Goal: Task Accomplishment & Management: Use online tool/utility

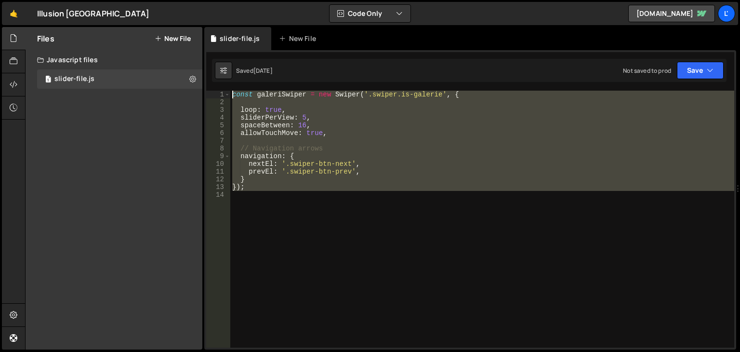
drag, startPoint x: 299, startPoint y: 191, endPoint x: 204, endPoint y: 85, distance: 142.0
click at [204, 85] on div "1 2 3 4 5 6 7 8 9 10 11 12 13 14 const galeriSwiper = new Swiper ( '.swiper.is-…" at bounding box center [470, 199] width 532 height 299
paste textarea "});"
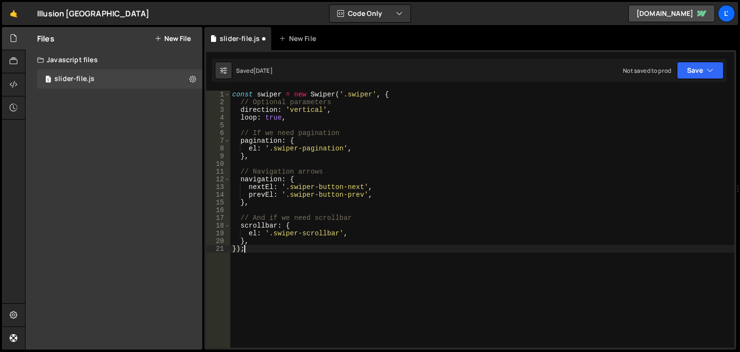
click at [358, 252] on div "const swiper = new Swiper ( '.swiper' , { // Optional parameters direction : 'v…" at bounding box center [482, 227] width 504 height 272
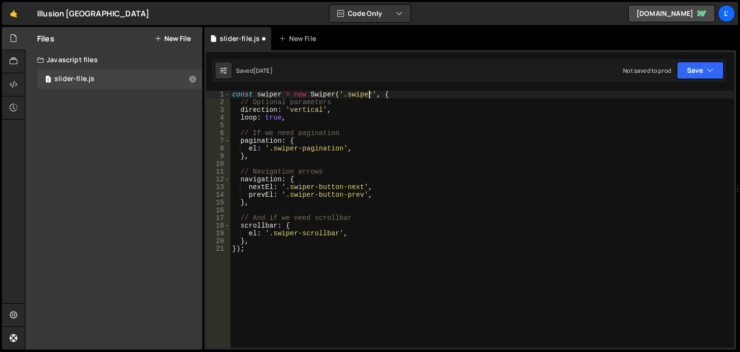
click at [371, 95] on div "const swiper = new Swiper ( '.swiper' , { // Optional parameters direction : 'v…" at bounding box center [482, 227] width 504 height 272
click at [384, 322] on div "const swiper = new Swiper ( '.swiper.is-galerie2' , { // Optional parameters di…" at bounding box center [482, 227] width 504 height 272
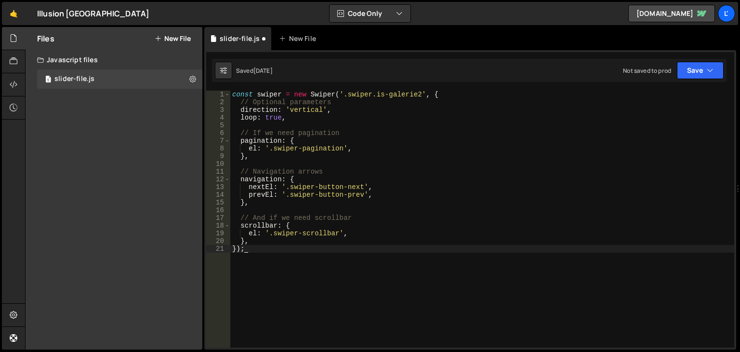
scroll to position [0, 0]
click at [279, 92] on div "const swiper = new Swiper ( '.swiper.is-galerie2' , { // Optional parameters di…" at bounding box center [482, 227] width 504 height 272
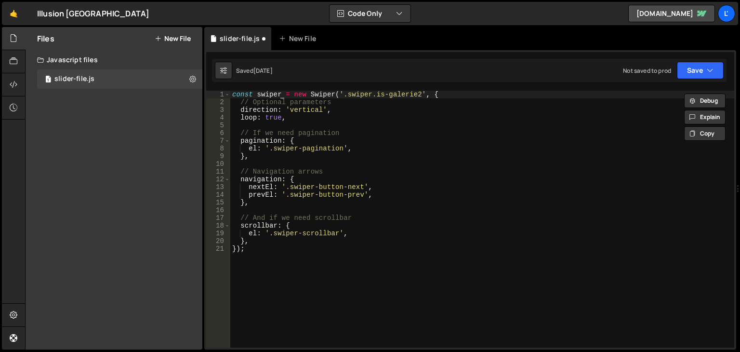
scroll to position [0, 4]
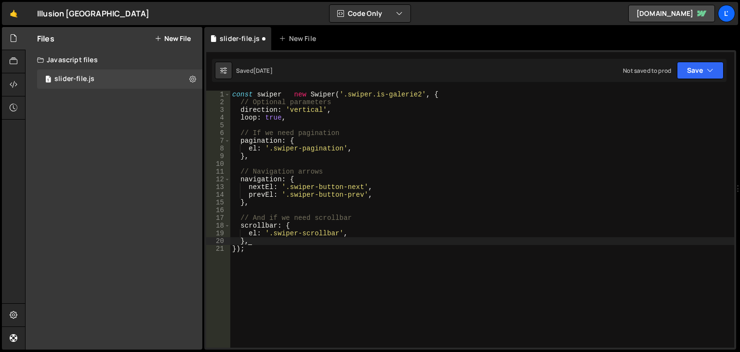
click at [444, 244] on div "const swiper new Swiper ( '.swiper.is-galerie2' , { // Optional parameters dire…" at bounding box center [482, 227] width 504 height 272
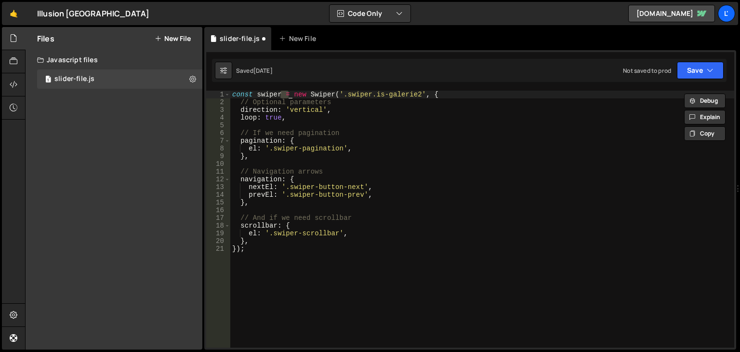
click at [440, 282] on div "const swiper = new Swiper ( '.swiper.is-galerie2' , { // Optional parameters di…" at bounding box center [482, 227] width 504 height 272
click at [280, 95] on div "const swiper = new Swiper ( '.swiper.is-galerie2' , { // Optional parameters di…" at bounding box center [482, 227] width 504 height 272
type textarea "const swiper = new Swiper('.swiper.is-galerie2', {"
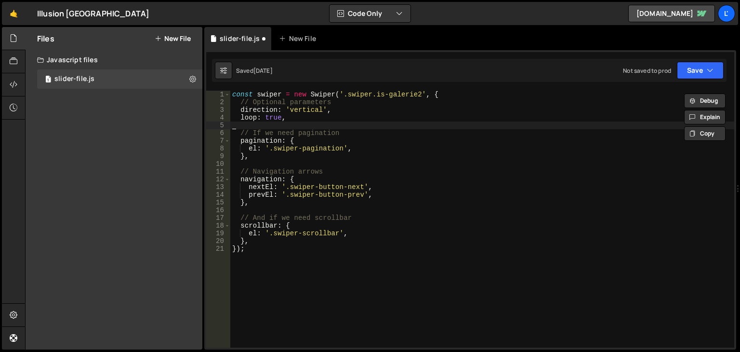
click at [297, 127] on div "const swiper = new Swiper ( '.swiper.is-galerie2' , { // Optional parameters di…" at bounding box center [482, 227] width 504 height 272
click at [283, 93] on div "const swiper = new Swiper ( '.swiper.is-galerie2' , { // Optional parameters di…" at bounding box center [482, 227] width 504 height 272
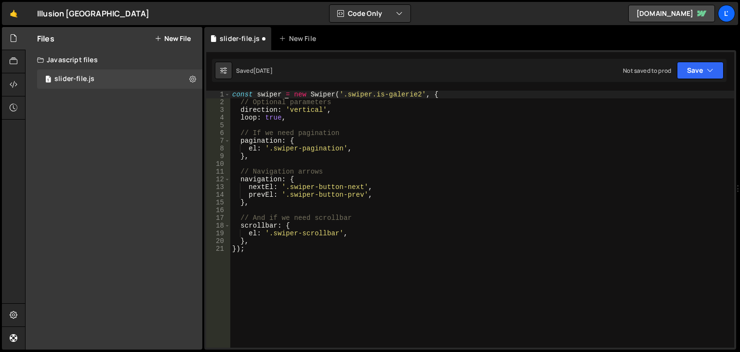
scroll to position [0, 4]
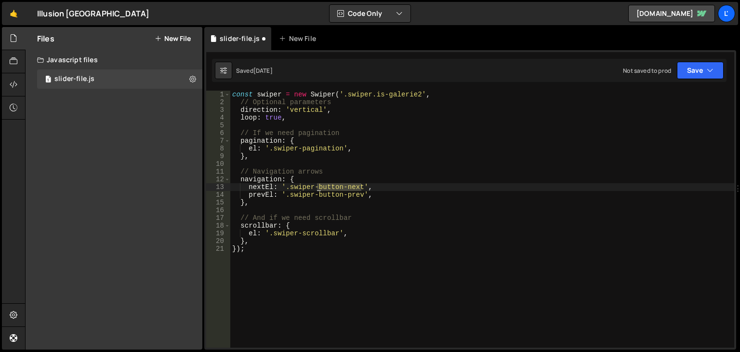
drag, startPoint x: 360, startPoint y: 186, endPoint x: 318, endPoint y: 188, distance: 42.4
click at [318, 188] on div "const swiper = new Swiper ( '.swiper.is-galerie2' , // Optional parameters dire…" at bounding box center [482, 227] width 504 height 272
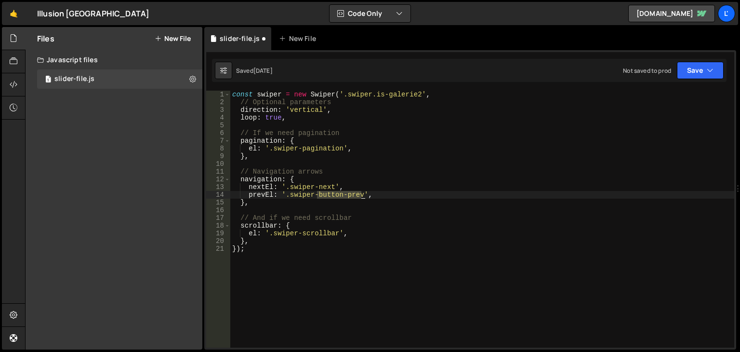
drag, startPoint x: 318, startPoint y: 193, endPoint x: 358, endPoint y: 192, distance: 40.5
click at [361, 192] on div "const swiper = new Swiper ( '.swiper.is-galerie2' , // Optional parameters dire…" at bounding box center [482, 227] width 504 height 272
click at [704, 66] on button "Save" at bounding box center [700, 70] width 47 height 17
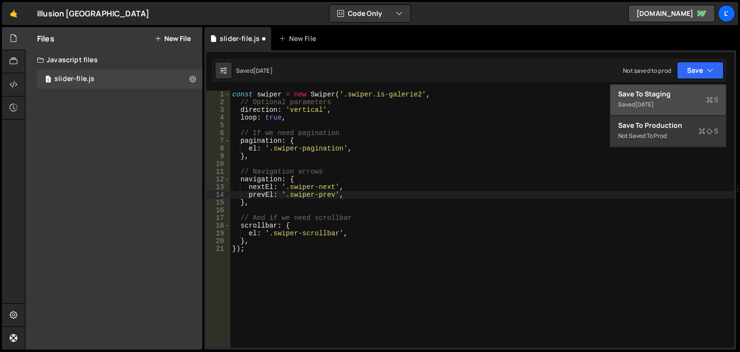
click at [654, 103] on div "[DATE]" at bounding box center [644, 104] width 19 height 8
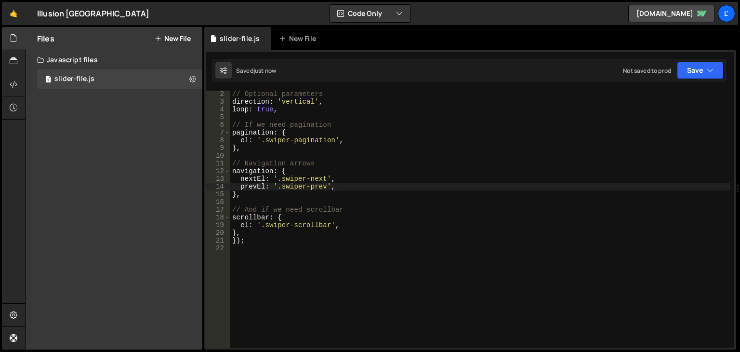
scroll to position [0, 0]
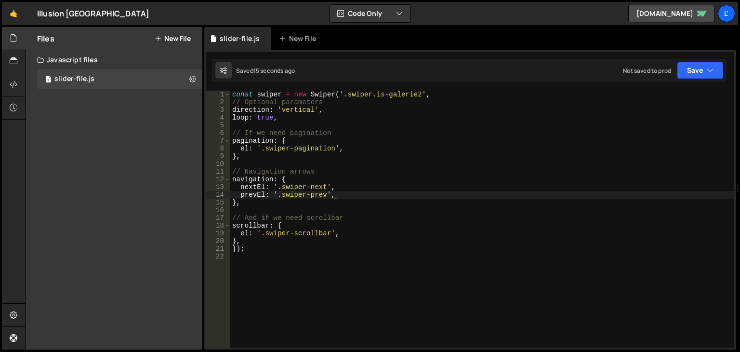
click at [694, 81] on div "Saved 15 seconds ago Not saved to prod Upgrade to Edit Save Save to Staging S S…" at bounding box center [469, 70] width 515 height 23
click at [696, 71] on button "Save" at bounding box center [700, 70] width 47 height 17
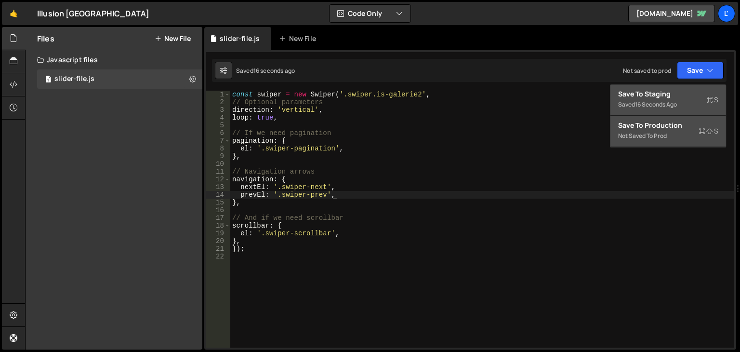
click at [659, 125] on div "Save to Production S" at bounding box center [668, 125] width 100 height 10
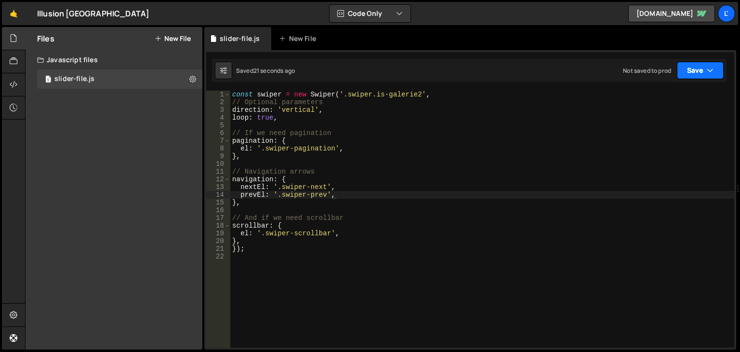
click at [687, 70] on button "Save" at bounding box center [700, 70] width 47 height 17
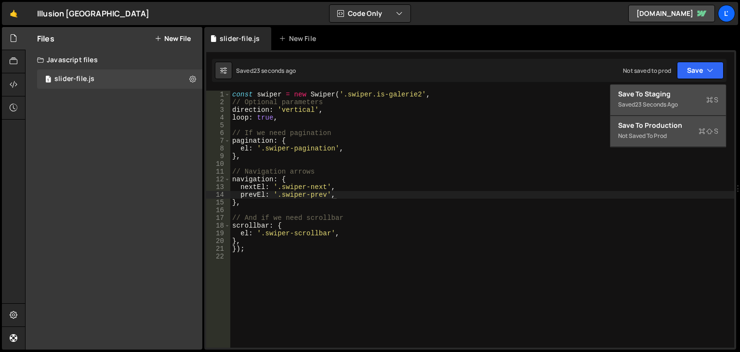
click at [657, 135] on div "Not saved to prod" at bounding box center [668, 136] width 100 height 12
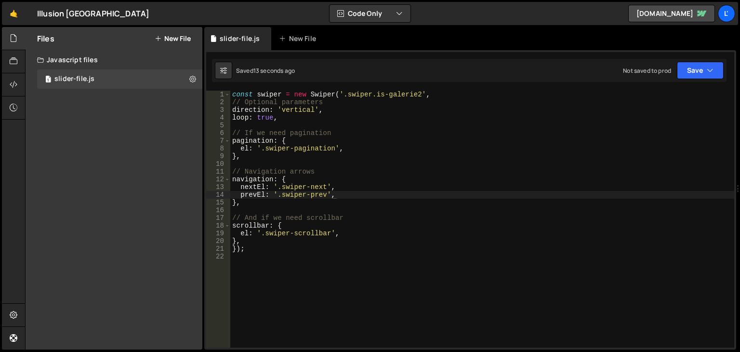
type textarea "const swiper = new Swiper('.swiper.is-galerie2',"
click at [295, 97] on div "const swiper = new Swiper ( '.swiper.is-galerie2' , // Optional parameters dire…" at bounding box center [482, 227] width 504 height 272
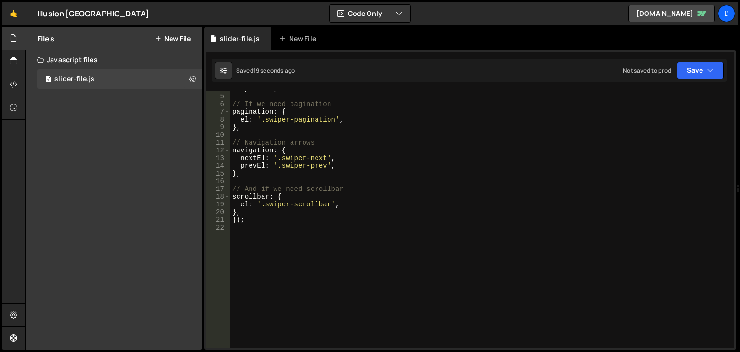
scroll to position [29, 0]
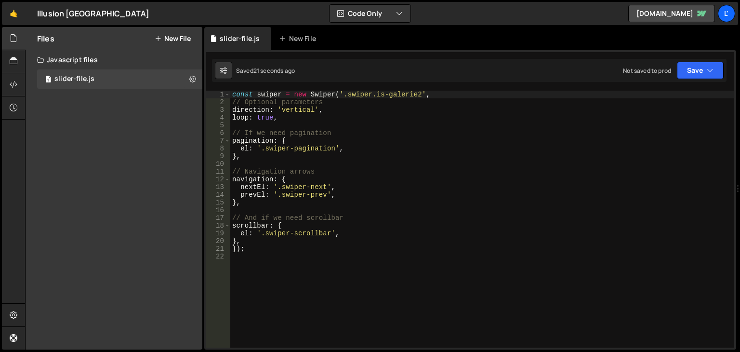
click at [315, 269] on div "const swiper = new Swiper ( '.swiper.is-galerie2' , // Optional parameters dire…" at bounding box center [482, 227] width 504 height 272
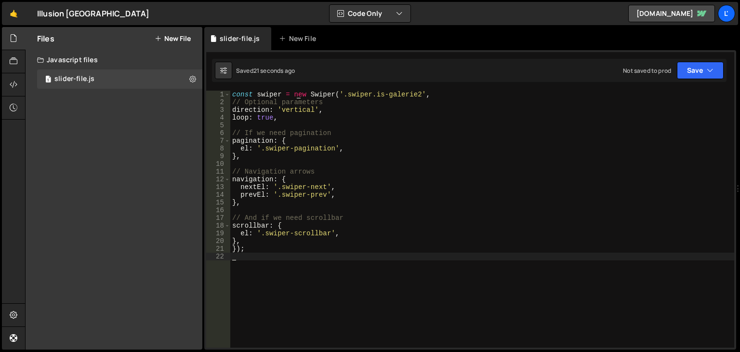
scroll to position [0, 0]
type textarea "});"
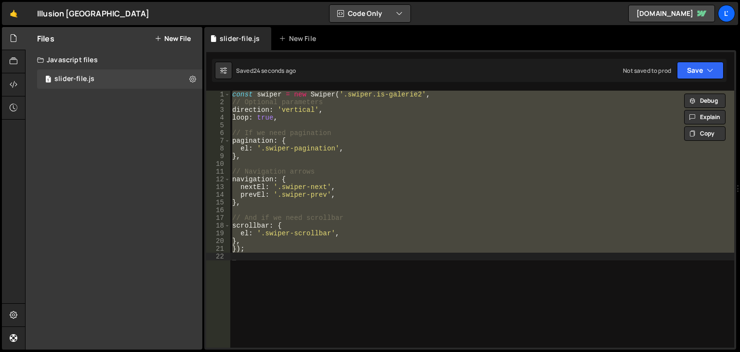
click at [366, 12] on button "Code Only" at bounding box center [370, 13] width 81 height 17
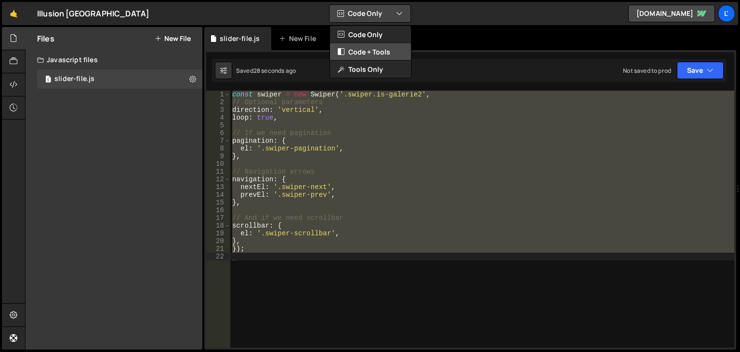
click at [377, 51] on button "Code + Tools" at bounding box center [370, 51] width 81 height 17
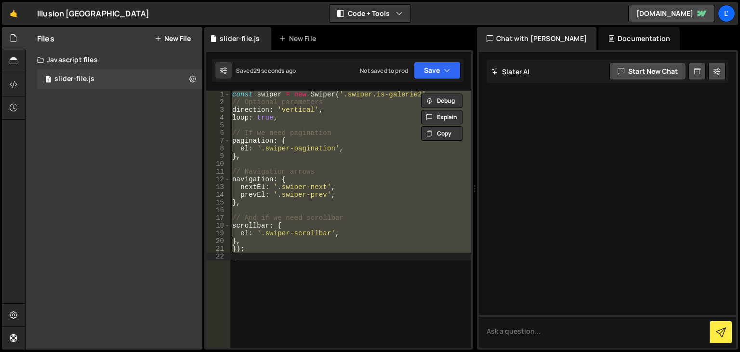
click at [550, 128] on div at bounding box center [607, 199] width 257 height 295
click at [550, 327] on textarea at bounding box center [607, 331] width 257 height 33
paste textarea "const swiper = new Swiper('.swiper.is-galerie2', // Optional parameters directi…"
type textarea "le code est il correcte ? : const swiper = new Swiper('.swiper.is-galerie2', //…"
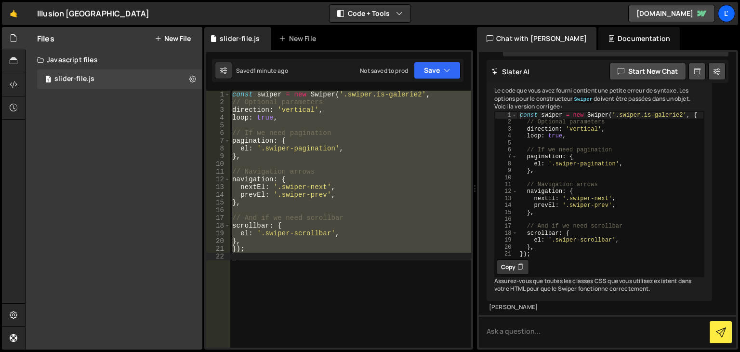
scroll to position [252, 0]
click at [558, 329] on textarea at bounding box center [607, 331] width 257 height 33
type textarea "t'as modifié quoi ?"
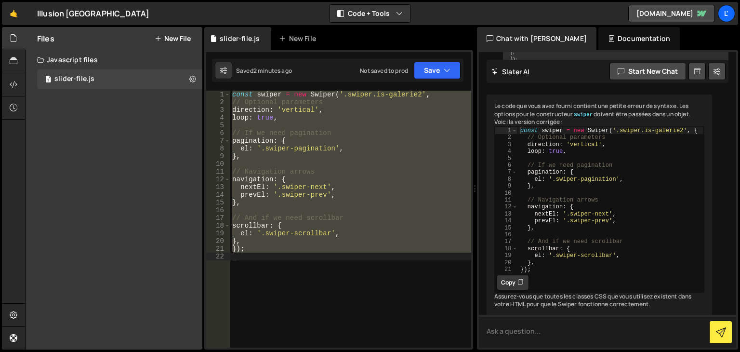
scroll to position [164, 0]
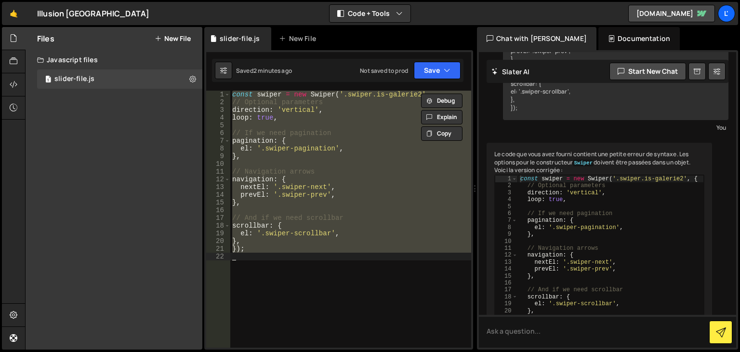
click at [429, 97] on div "Debug Explain Copy slider-file.js New File Saved 2 minutes ago Not saved to pro…" at bounding box center [338, 188] width 269 height 323
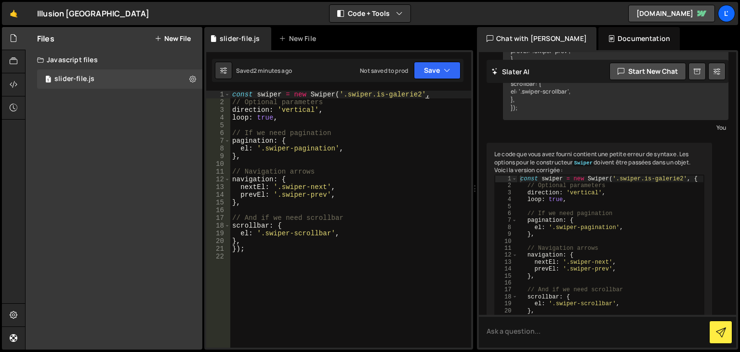
click at [429, 97] on div "const swiper = new Swiper ( '.swiper.is-galerie2' , // Optional parameters dire…" at bounding box center [350, 227] width 241 height 272
click at [427, 73] on button "Save" at bounding box center [437, 70] width 47 height 17
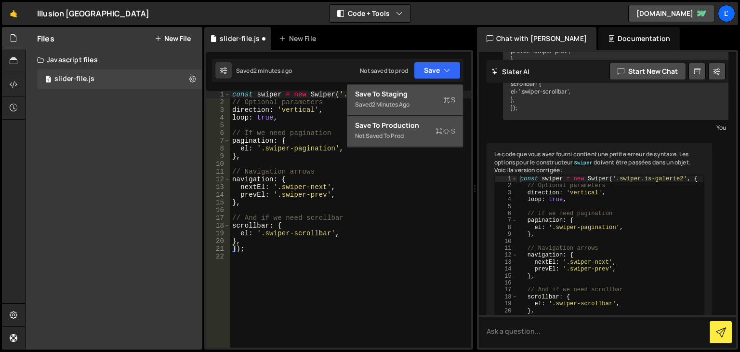
click at [421, 122] on div "Save to Production S" at bounding box center [405, 125] width 100 height 10
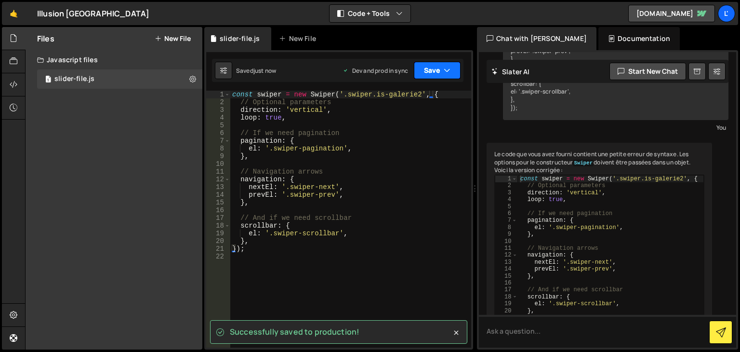
click at [439, 70] on button "Save" at bounding box center [437, 70] width 47 height 17
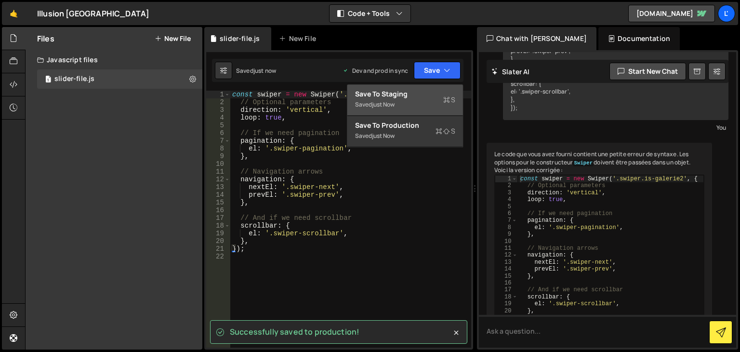
scroll to position [0, 0]
click at [418, 243] on div "const swiper = new Swiper ( '.swiper.is-galerie2' , { // Optional parameters di…" at bounding box center [350, 227] width 241 height 272
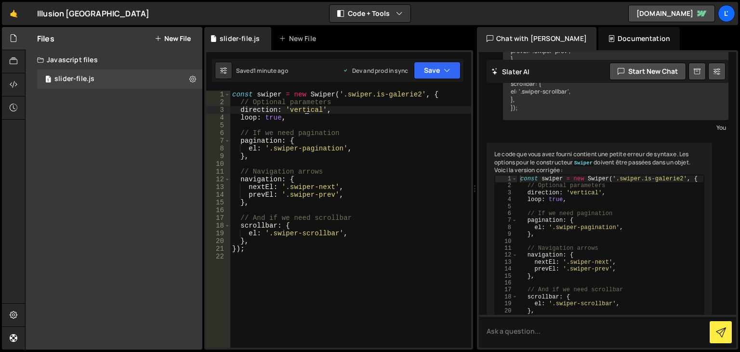
click at [306, 112] on div "const swiper = new Swiper ( '.swiper.is-galerie2' , { // Optional parameters di…" at bounding box center [350, 227] width 241 height 272
click at [424, 75] on button "Save" at bounding box center [437, 70] width 47 height 17
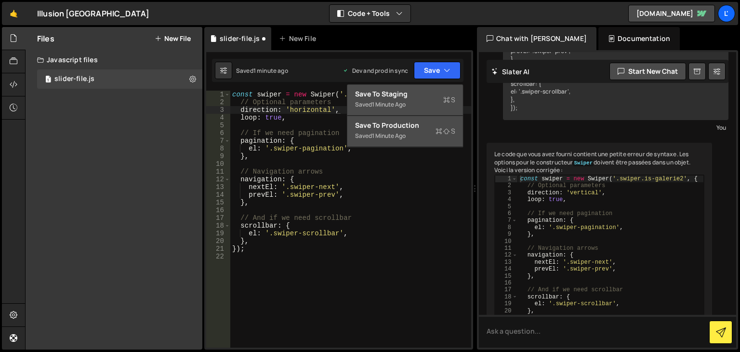
click at [422, 119] on button "Save to Production S Saved 1 minute ago" at bounding box center [405, 131] width 116 height 31
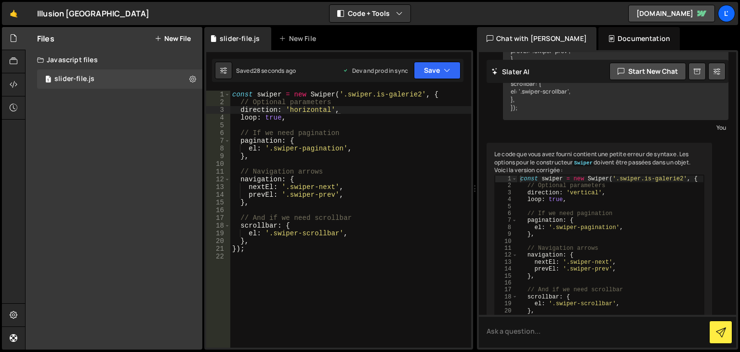
scroll to position [0, 0]
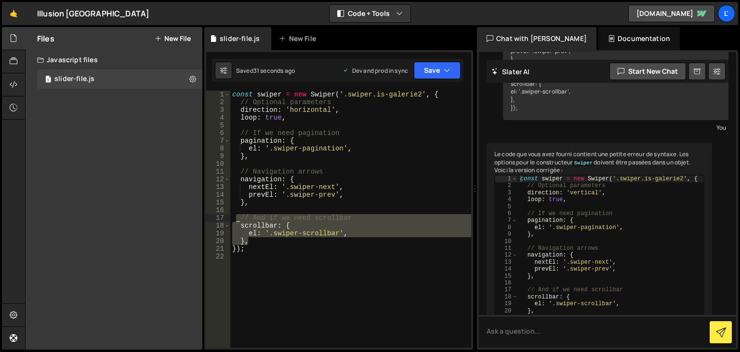
drag, startPoint x: 259, startPoint y: 241, endPoint x: 235, endPoint y: 216, distance: 34.8
click at [235, 216] on div "const swiper = new Swiper ( '.swiper.is-galerie2' , { // Optional parameters di…" at bounding box center [350, 227] width 241 height 272
type textarea "// And if we need scrollbar scrollbar: {"
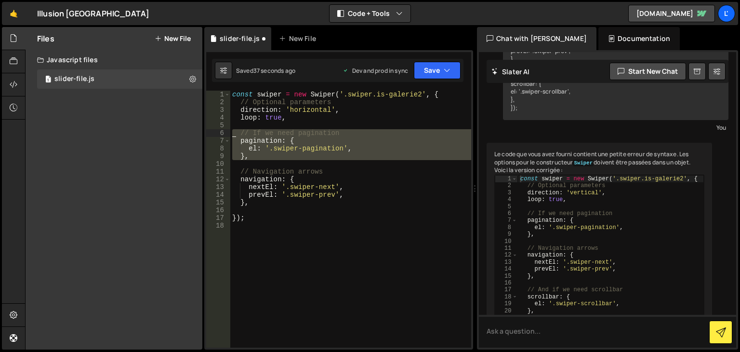
drag, startPoint x: 252, startPoint y: 160, endPoint x: 226, endPoint y: 133, distance: 37.1
click at [226, 133] on div "1 2 3 4 5 6 7 8 9 10 11 12 13 14 15 16 17 18 const swiper = new Swiper ( '.swip…" at bounding box center [338, 219] width 265 height 257
type textarea "// If we need pagination pagination: {"
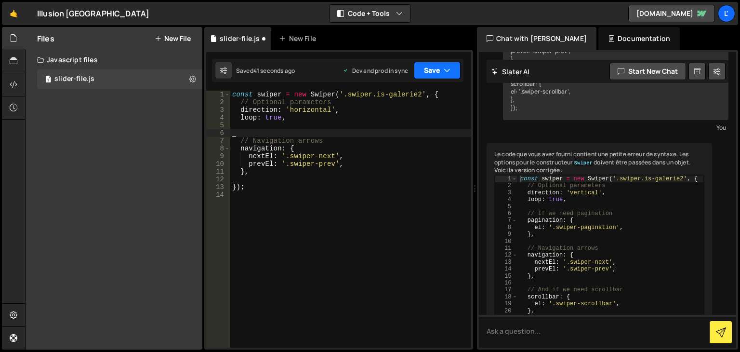
click at [429, 68] on button "Save" at bounding box center [437, 70] width 47 height 17
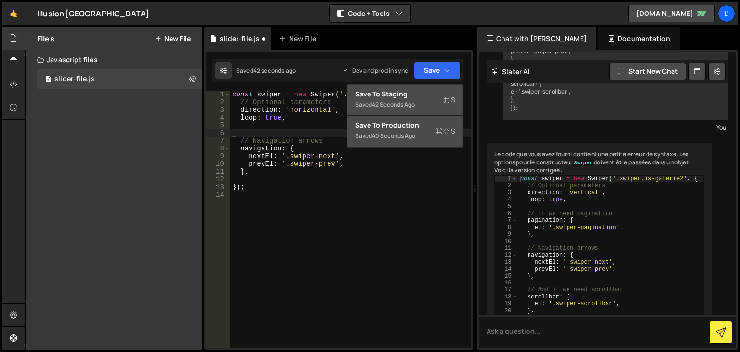
click at [408, 132] on div "40 seconds ago" at bounding box center [393, 136] width 43 height 8
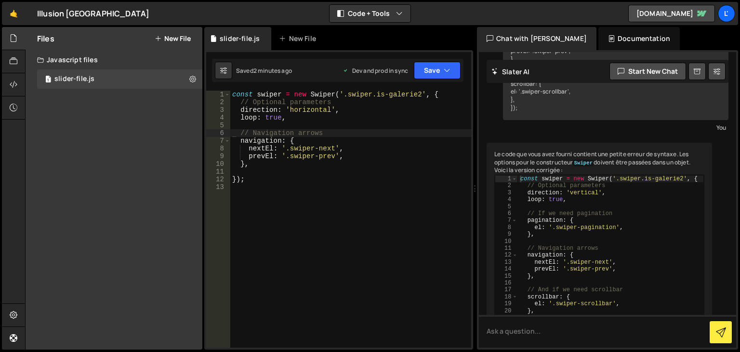
click at [78, 66] on div "Javascript files" at bounding box center [114, 59] width 177 height 19
click at [18, 64] on div at bounding box center [14, 61] width 24 height 23
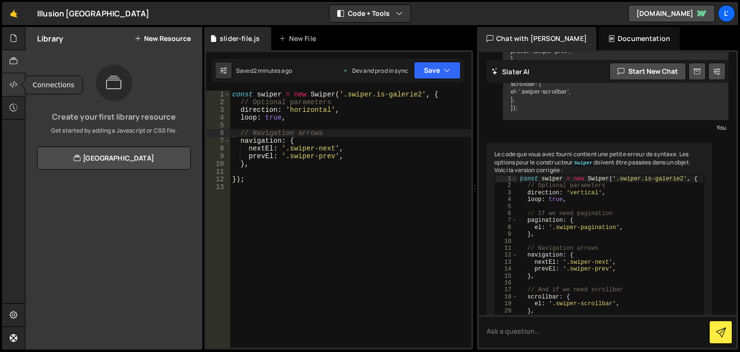
click at [14, 91] on div at bounding box center [14, 84] width 24 height 23
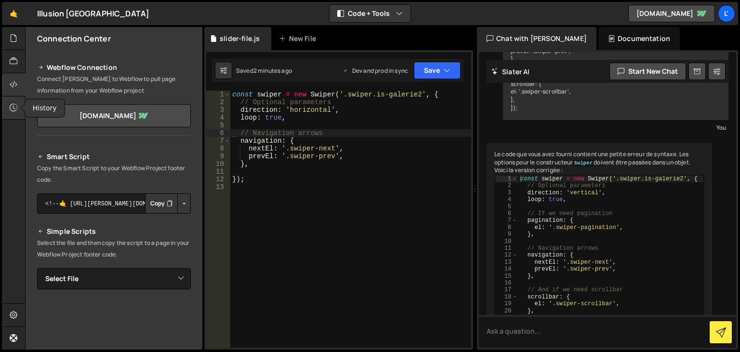
click at [12, 107] on icon at bounding box center [14, 107] width 8 height 11
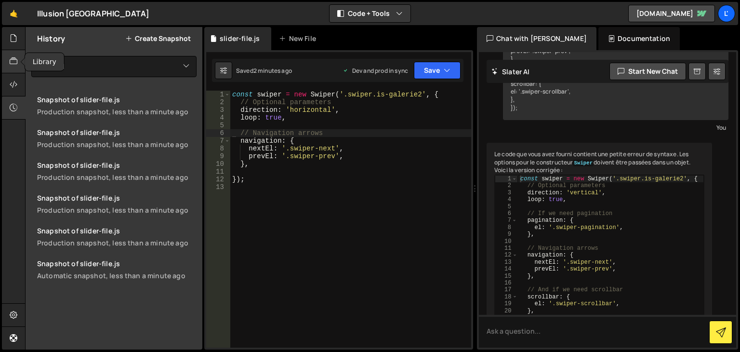
click at [17, 66] on icon at bounding box center [14, 61] width 8 height 11
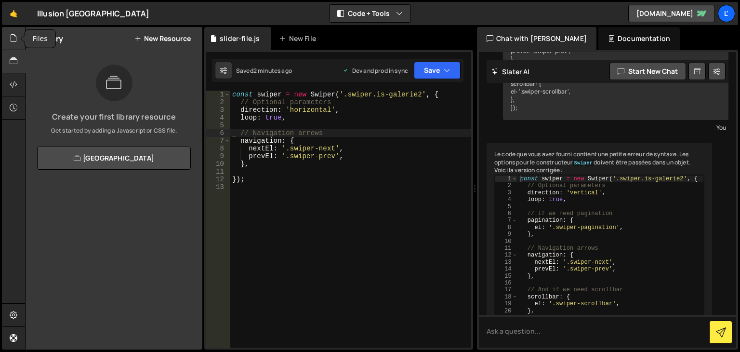
click at [15, 34] on icon at bounding box center [14, 38] width 8 height 11
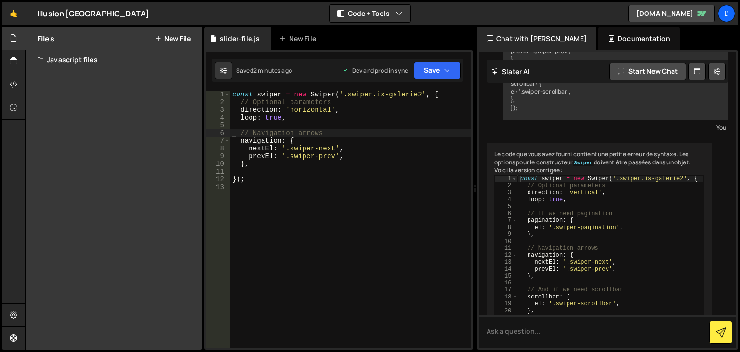
click at [80, 58] on div "Javascript files" at bounding box center [114, 59] width 177 height 19
click at [120, 85] on div "1 slider-file.js 0" at bounding box center [121, 78] width 169 height 19
click at [121, 85] on div "1 slider-file.js 0" at bounding box center [121, 78] width 169 height 19
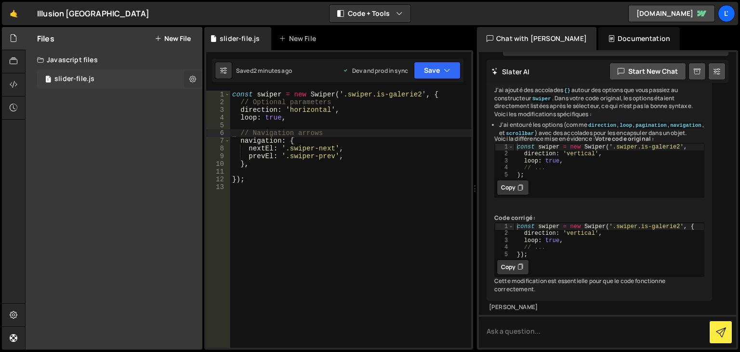
scroll to position [1418, 0]
click at [195, 80] on icon at bounding box center [192, 78] width 7 height 9
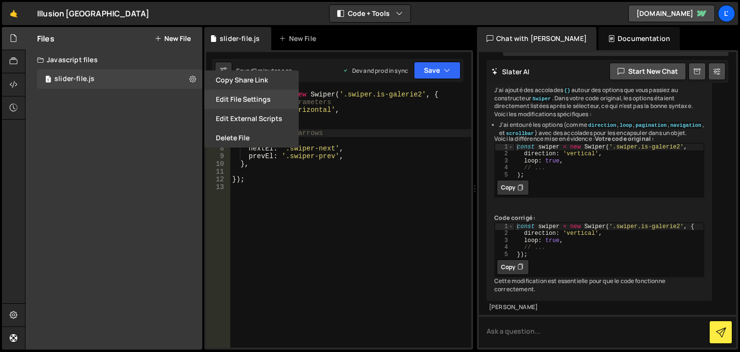
click at [249, 99] on button "Edit File Settings" at bounding box center [251, 99] width 94 height 19
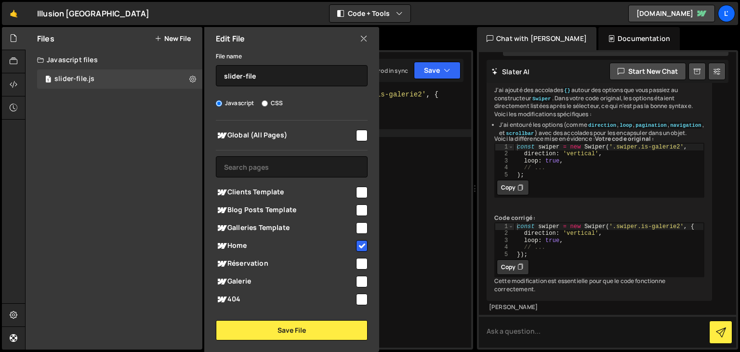
click at [358, 43] on div "Edit File" at bounding box center [291, 38] width 175 height 23
click at [364, 43] on icon at bounding box center [364, 38] width 8 height 11
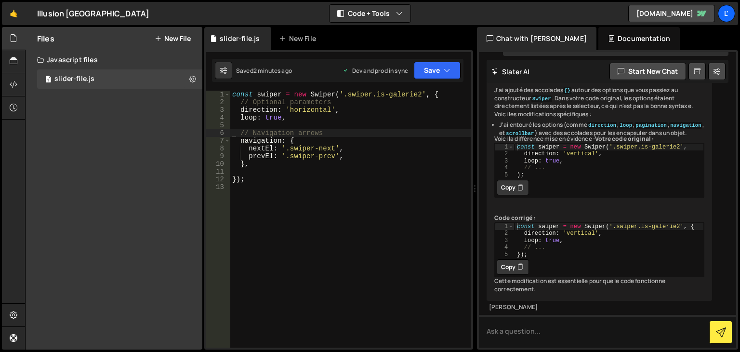
click at [735, 152] on div "le code est il correcte ? : const swiper = new Swiper('.swiper.is-galerie2', //…" at bounding box center [607, 199] width 257 height 295
click at [260, 95] on div "const swiper = new Swiper ( '.swiper.is-galerie2' , { // Optional parameters di…" at bounding box center [350, 227] width 241 height 272
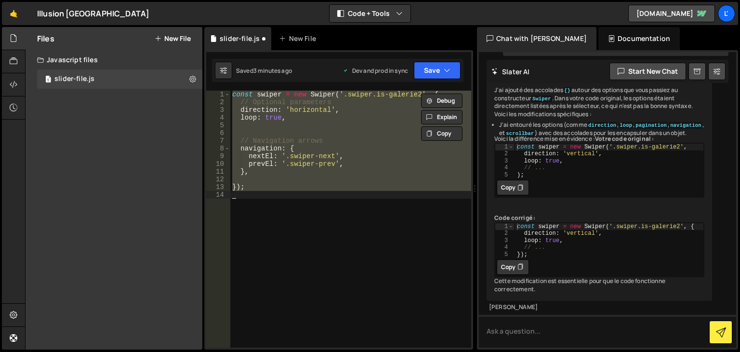
scroll to position [0, 0]
click at [289, 96] on div "const swiper = new Swiper ( '.swiper.is-galerie2' , { // Optional parameters di…" at bounding box center [350, 219] width 241 height 257
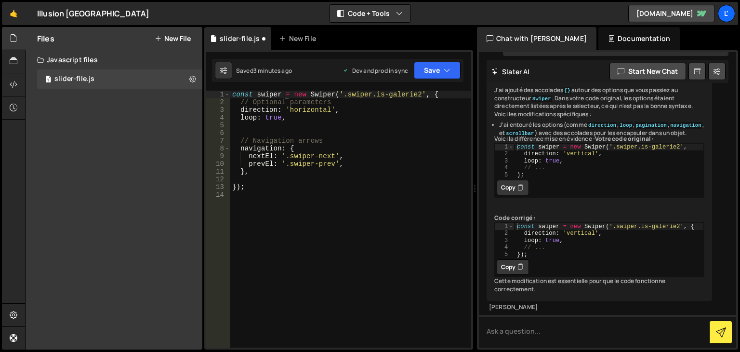
click at [283, 95] on div "const swiper = new Swiper ( '.swiper.is-galerie2' , { // Optional parameters di…" at bounding box center [350, 227] width 241 height 272
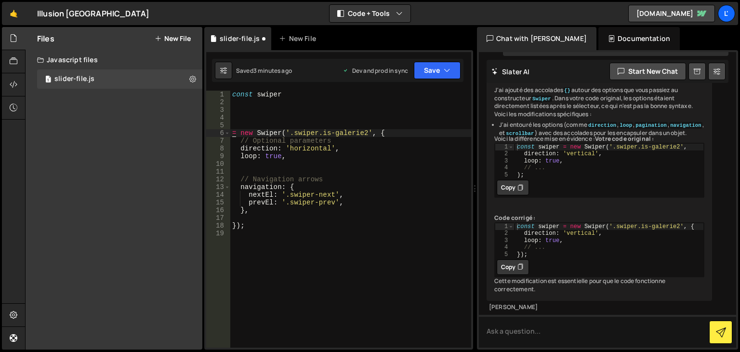
type textarea "= new Swiper('.swiper.is-galerie2', {"
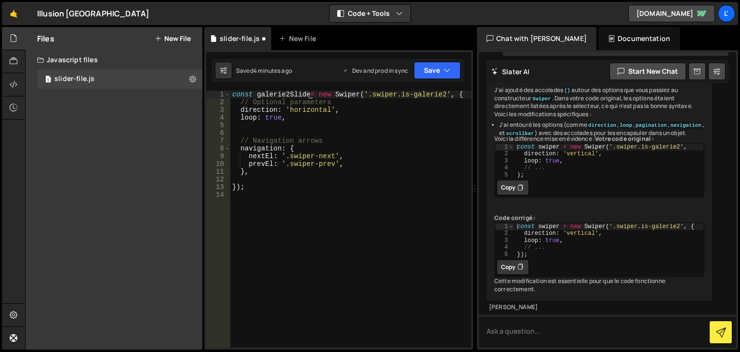
scroll to position [0, 6]
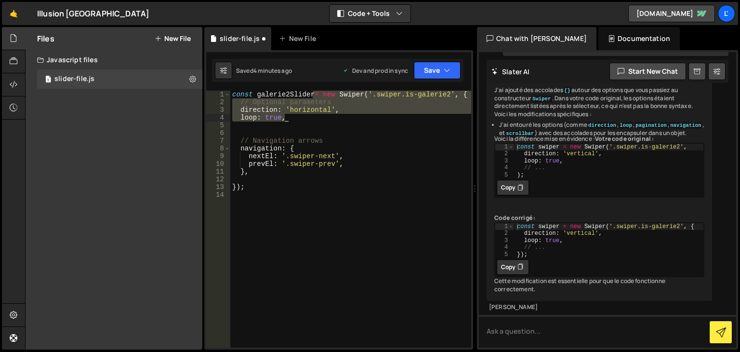
drag, startPoint x: 312, startPoint y: 95, endPoint x: 335, endPoint y: 120, distance: 33.8
click at [335, 120] on div "const galerie2Slider = new Swiper ( '.swiper.is-galerie2' , { // Optional param…" at bounding box center [350, 227] width 241 height 272
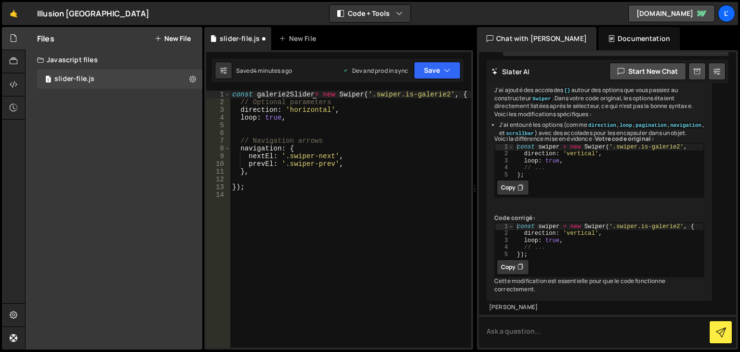
click at [314, 96] on div "const galerie2Slider = new Swiper ( '.swiper.is-galerie2' , { // Optional param…" at bounding box center [350, 227] width 241 height 272
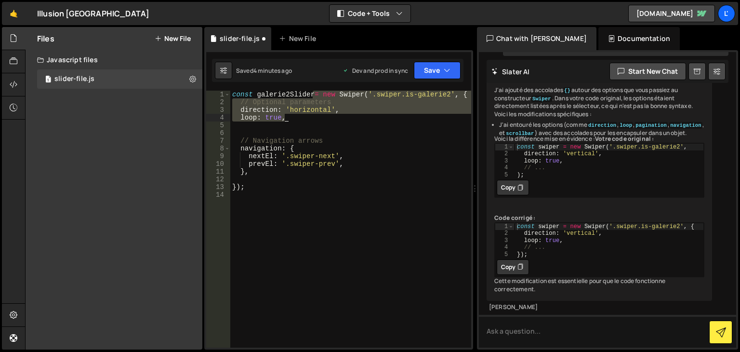
drag, startPoint x: 313, startPoint y: 95, endPoint x: 326, endPoint y: 120, distance: 27.8
click at [326, 120] on div "const galerie2Slider = new Swiper ( '.swiper.is-galerie2' , { // Optional param…" at bounding box center [350, 227] width 241 height 272
type textarea "loop: true,"
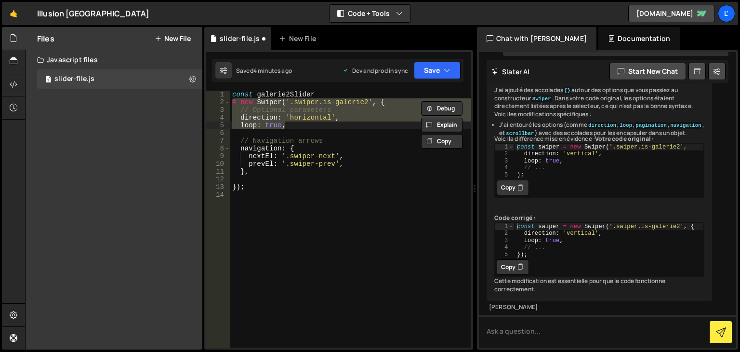
click at [333, 95] on div "const galerie2Slider = new Swiper ( '.swiper.is-galerie2' , { // Optional param…" at bounding box center [350, 227] width 241 height 272
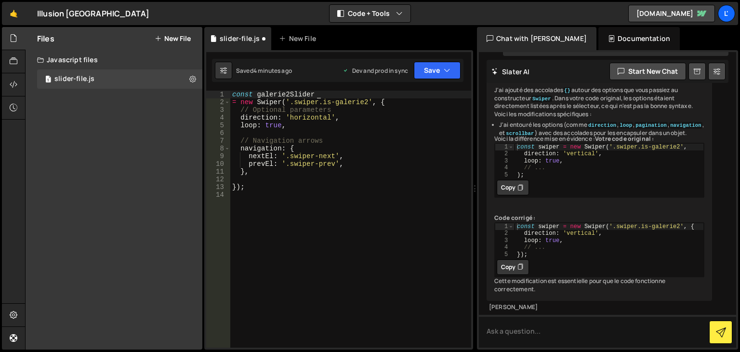
scroll to position [0, 5]
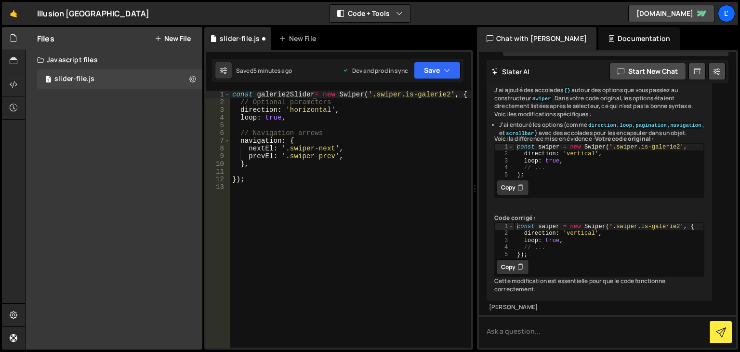
type textarea "const galerie2Slider = new Swiper('.swiper.is-galerie2', {"
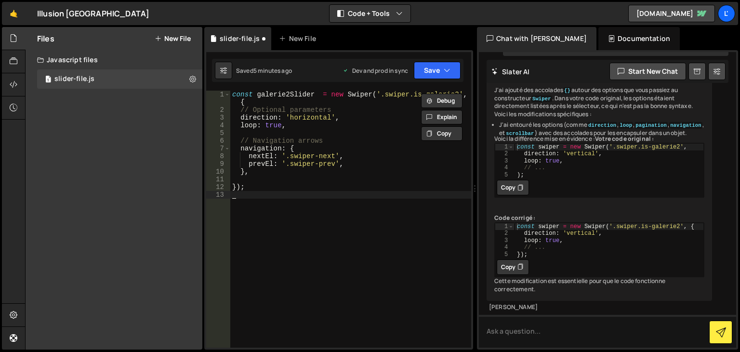
click at [428, 261] on div "const galerie2Slider = new Swiper ( '.swiper.is-galerie2' , { // Optional param…" at bounding box center [350, 231] width 241 height 280
click at [435, 68] on button "Save" at bounding box center [437, 70] width 47 height 17
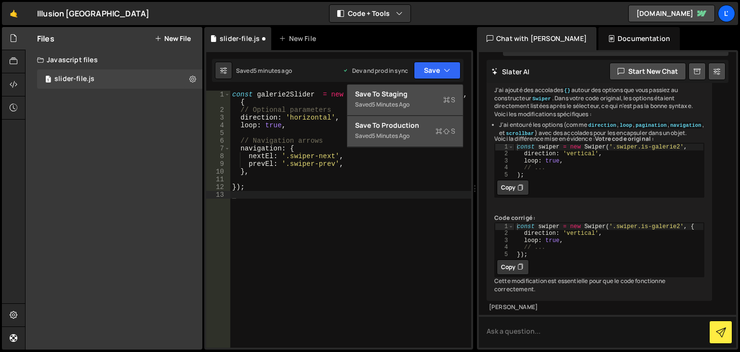
click at [422, 125] on div "Save to Production S" at bounding box center [405, 125] width 100 height 10
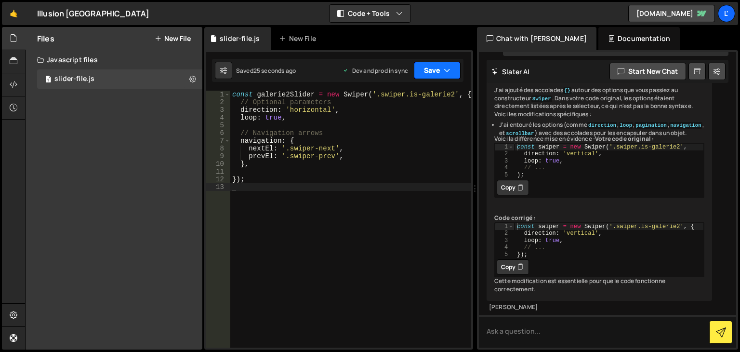
click at [435, 70] on button "Save" at bounding box center [437, 70] width 47 height 17
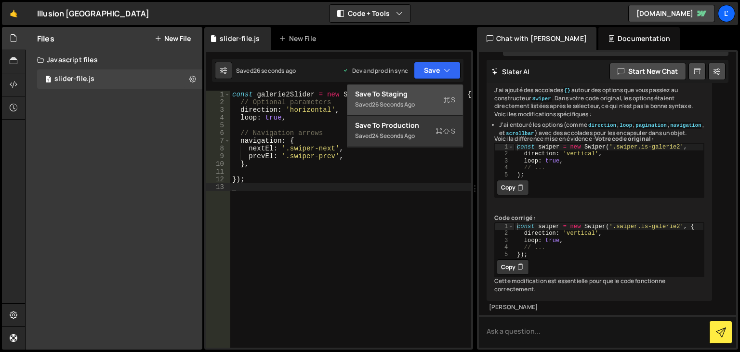
click at [401, 244] on div "const galerie2Slider = new Swiper ( '.swiper.is-galerie2' , { // Optional param…" at bounding box center [350, 227] width 241 height 272
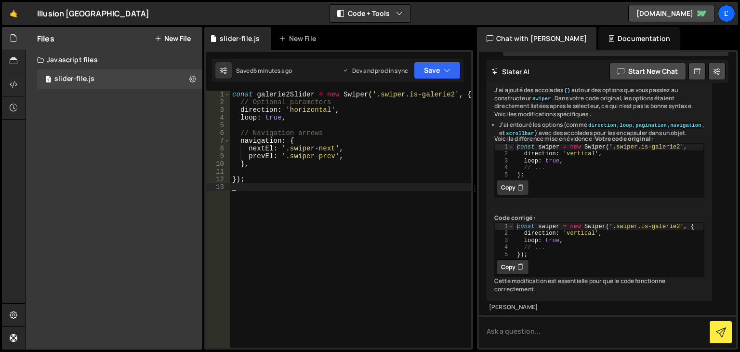
click at [306, 195] on div "const galerie2Slider = new Swiper ( '.swiper.is-galerie2' , { // Optional param…" at bounding box center [350, 227] width 241 height 272
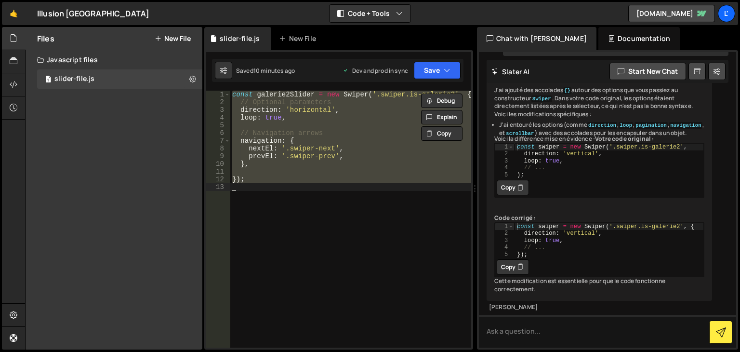
click at [335, 176] on div "const galerie2Slider = new Swiper ( '.swiper.is-galerie2' , { // Optional param…" at bounding box center [350, 219] width 241 height 257
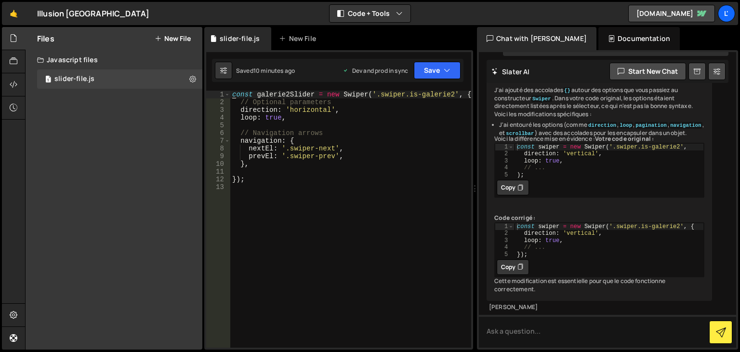
click at [235, 91] on div "const galerie2Slider = new Swiper ( '.swiper.is-galerie2' , { // Optional param…" at bounding box center [350, 227] width 241 height 272
type textarea "/*const galerie2Slider = new Swiper('.swiper.is-galerie2', {"
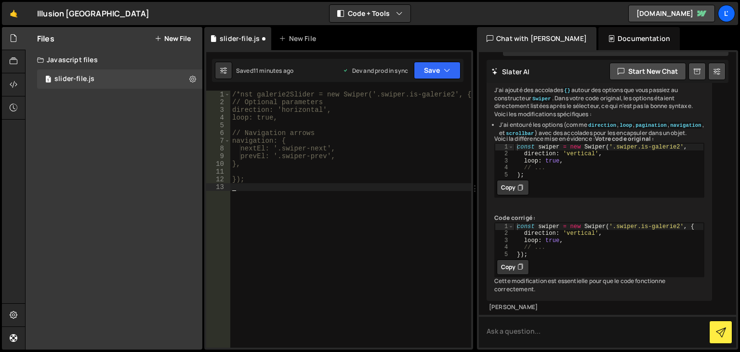
click at [265, 210] on div "/*nst galerie2Slider = new Swiper('.swiper.is-galerie2', { // Optional paramete…" at bounding box center [350, 227] width 241 height 272
type textarea "*/"
paste textarea "});"
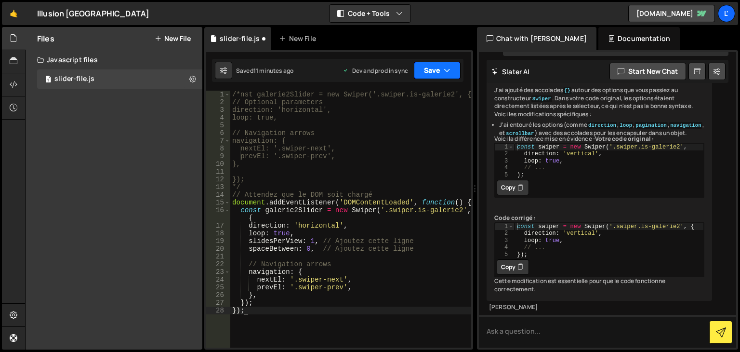
type textarea "});"
click at [444, 69] on icon "button" at bounding box center [447, 71] width 7 height 10
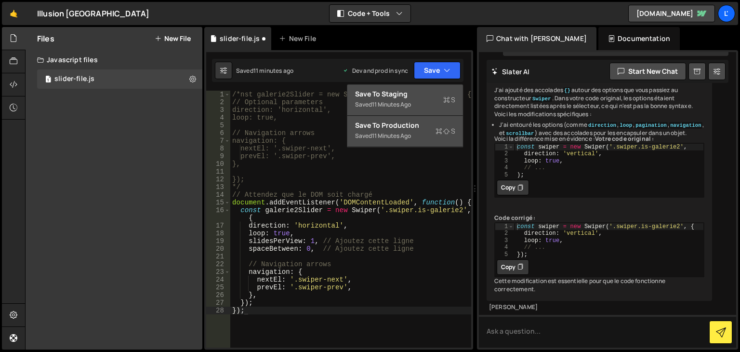
click at [407, 127] on div "Save to Production S" at bounding box center [405, 125] width 100 height 10
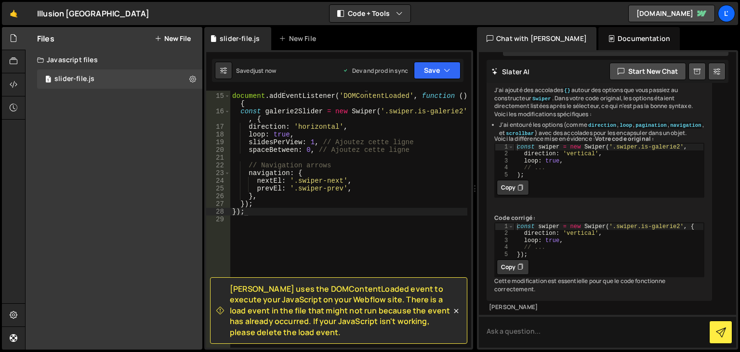
scroll to position [114, 0]
click at [374, 227] on div "// Attendez que le DOM soit chargé document . addEventListener ( 'DOMContentLoa…" at bounding box center [348, 220] width 237 height 272
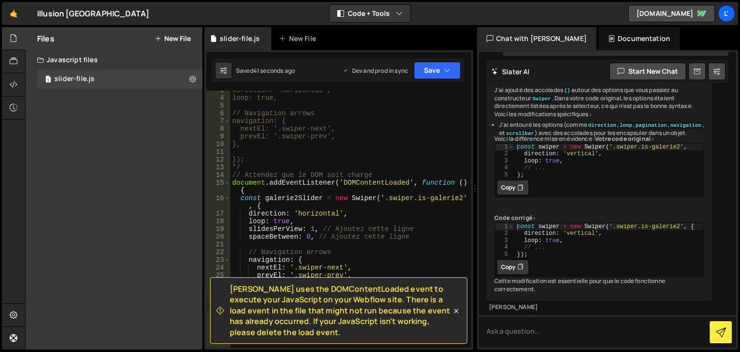
scroll to position [56, 0]
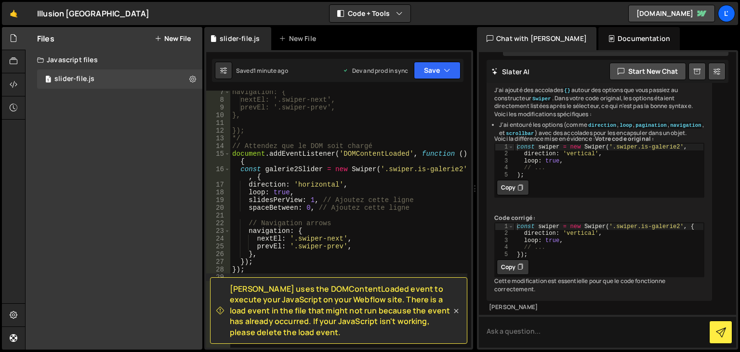
click at [453, 306] on icon at bounding box center [456, 311] width 10 height 10
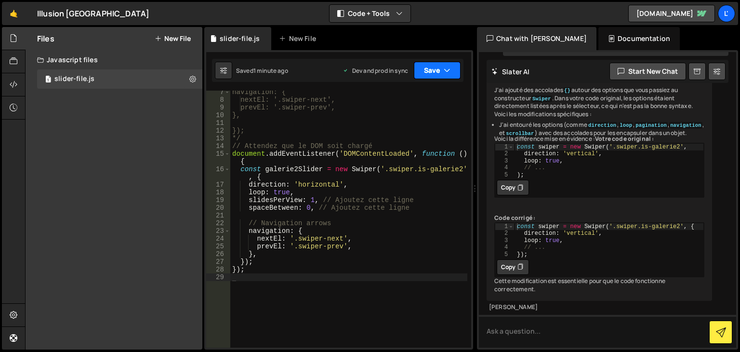
click at [430, 69] on button "Save" at bounding box center [437, 70] width 47 height 17
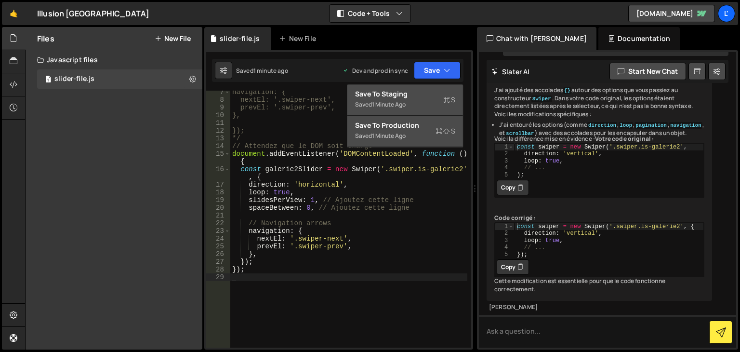
click at [414, 128] on div "Save to Production S" at bounding box center [405, 125] width 100 height 10
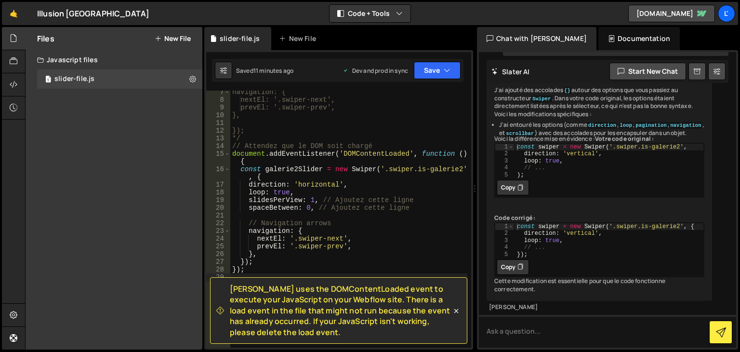
click at [360, 241] on div "navigation: { nextEl: '.swiper-next', prevEl: '.swiper-prev', }, }); */ // Atte…" at bounding box center [348, 224] width 237 height 272
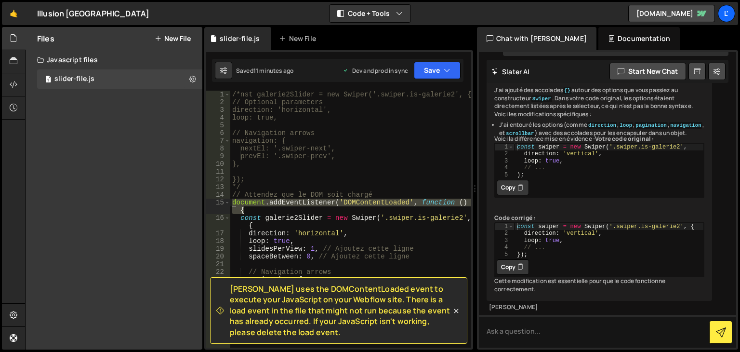
drag, startPoint x: 249, startPoint y: 210, endPoint x: 209, endPoint y: 197, distance: 42.5
click at [210, 199] on div "nextEl: '.swiper-next', 1 2 3 4 5 6 7 8 9 10 11 12 13 14 15 16 17 18 19 20 21 2…" at bounding box center [338, 219] width 265 height 257
type textarea "document.addEventListener('DOMContentLoaded', function () {"
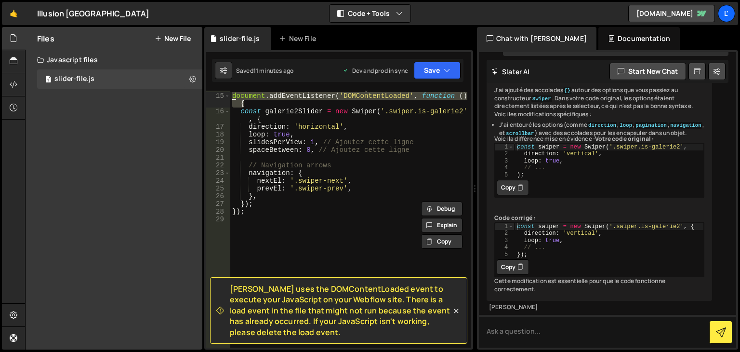
scroll to position [106, 0]
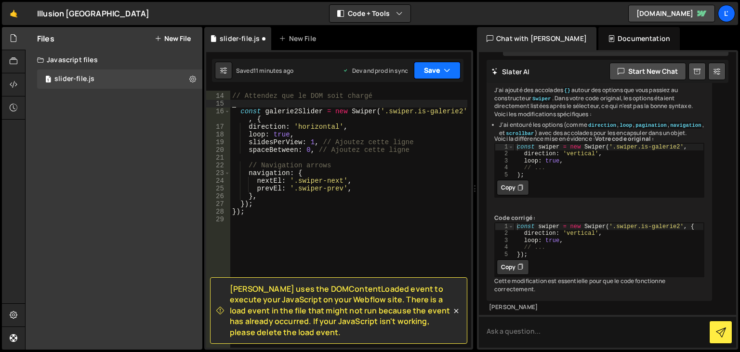
click at [426, 72] on button "Save" at bounding box center [437, 70] width 47 height 17
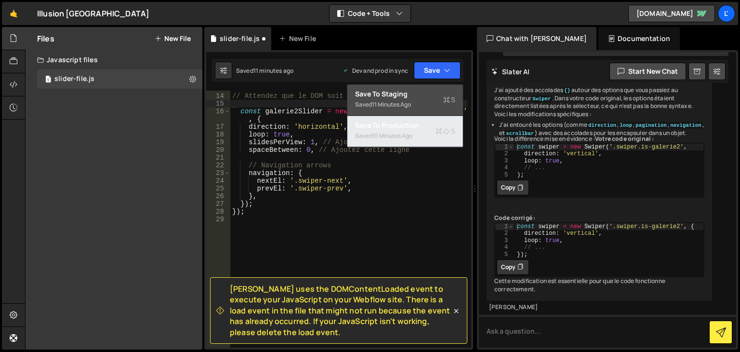
click at [411, 132] on div "10 minutes ago" at bounding box center [392, 136] width 40 height 8
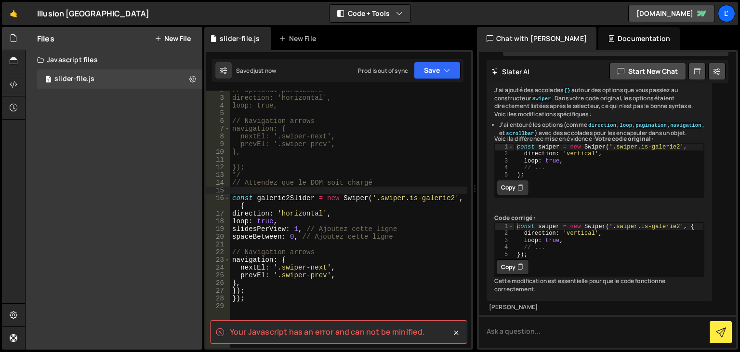
scroll to position [49, 0]
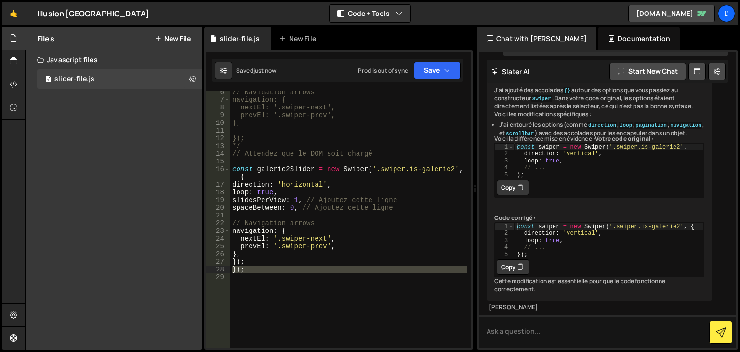
drag, startPoint x: 247, startPoint y: 273, endPoint x: 232, endPoint y: 271, distance: 15.6
click at [232, 271] on div "// Navigation arrows navigation: { nextEl: '.swiper-next', prevEl: '.swiper-pre…" at bounding box center [348, 224] width 237 height 272
type textarea "});"
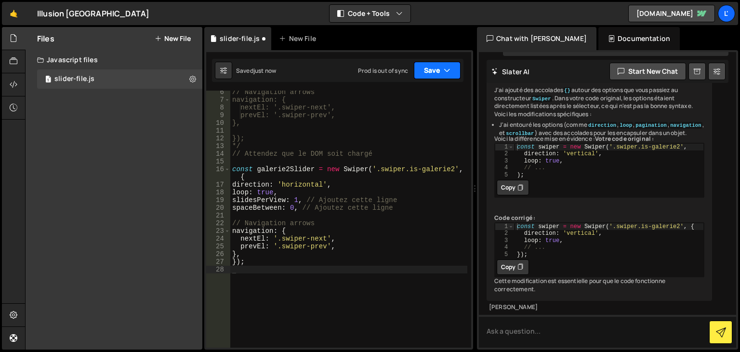
click at [429, 76] on button "Save" at bounding box center [437, 70] width 47 height 17
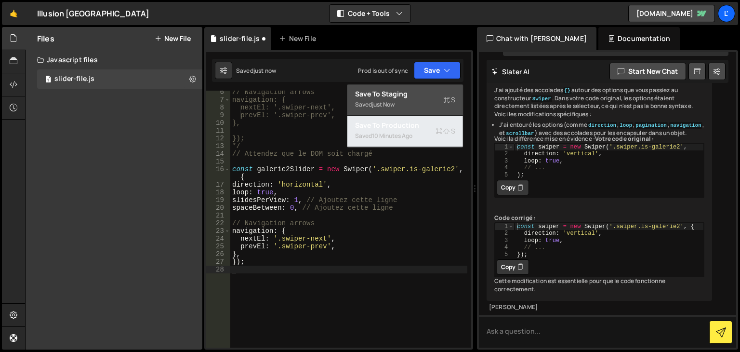
click at [416, 135] on div "Saved 10 minutes ago" at bounding box center [405, 136] width 100 height 12
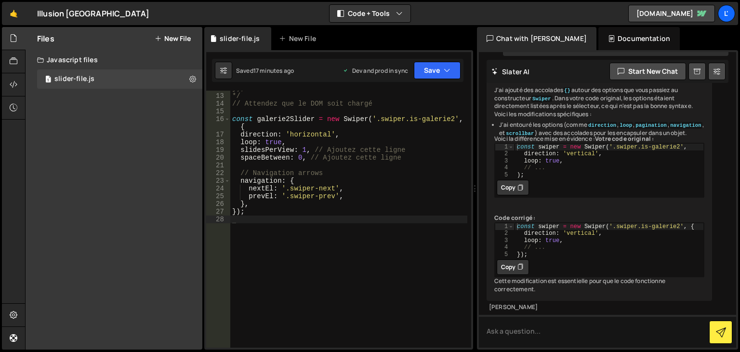
scroll to position [12, 0]
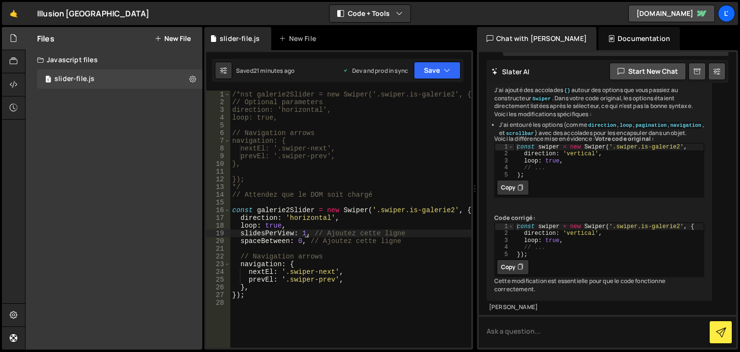
click at [305, 235] on div "/*nst galerie2Slider = new Swiper('.swiper.is-galerie2', { // Optional paramete…" at bounding box center [350, 227] width 241 height 272
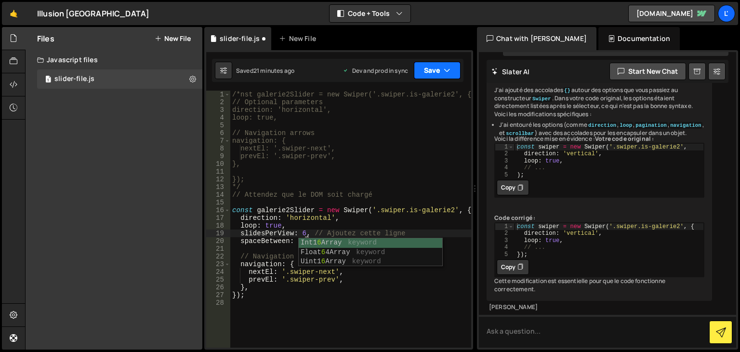
type textarea "slidesPerView: 61, // Ajoutez cette ligne"
click at [441, 74] on button "Save" at bounding box center [437, 70] width 47 height 17
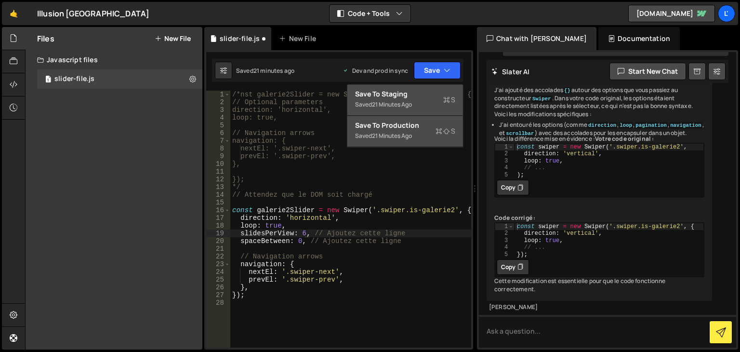
click at [414, 130] on div "Saved 21 minutes ago" at bounding box center [405, 136] width 100 height 12
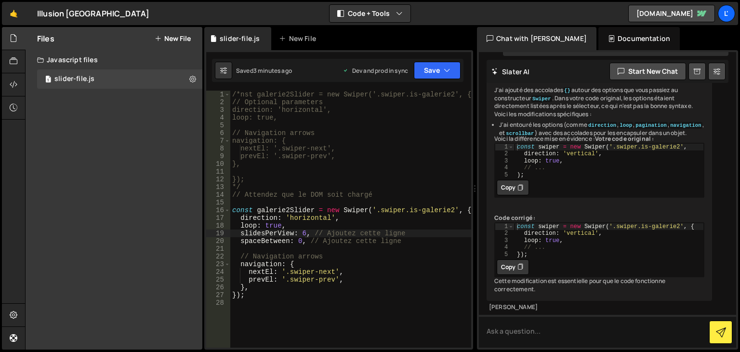
scroll to position [0, 0]
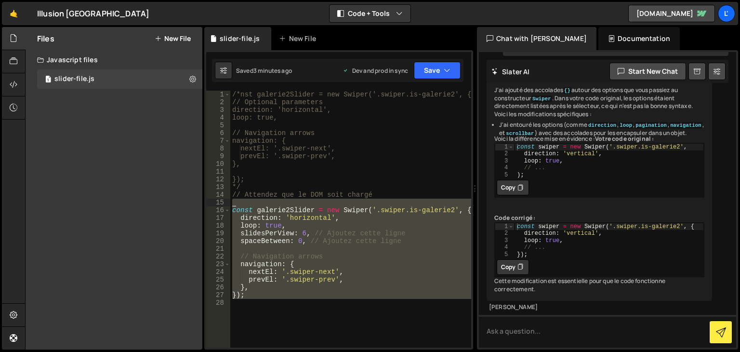
drag, startPoint x: 267, startPoint y: 305, endPoint x: 234, endPoint y: 200, distance: 109.6
click at [234, 200] on div "/*nst galerie2Slider = new Swiper('.swiper.is-galerie2', { // Optional paramete…" at bounding box center [350, 227] width 241 height 272
type textarea "const galerie2Slider = new Swiper('.swiper.is-galerie2', {"
click at [237, 204] on div "/*nst galerie2Slider = new Swiper('.swiper.is-galerie2', { // Optional paramete…" at bounding box center [350, 219] width 241 height 257
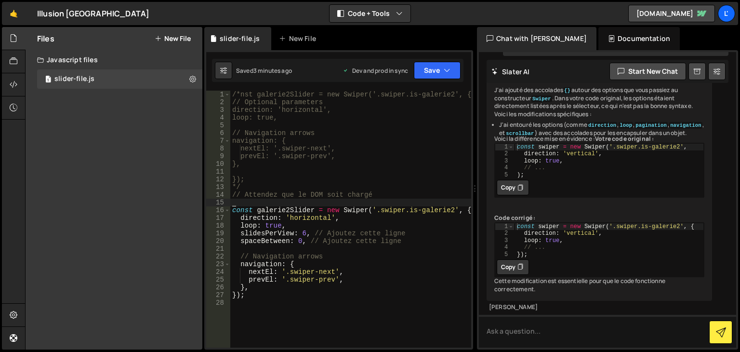
click at [370, 193] on div "/*nst galerie2Slider = new Swiper('.swiper.is-galerie2', { // Optional paramete…" at bounding box center [350, 227] width 241 height 272
type textarea "// Attendez que le DOM soit chargé"
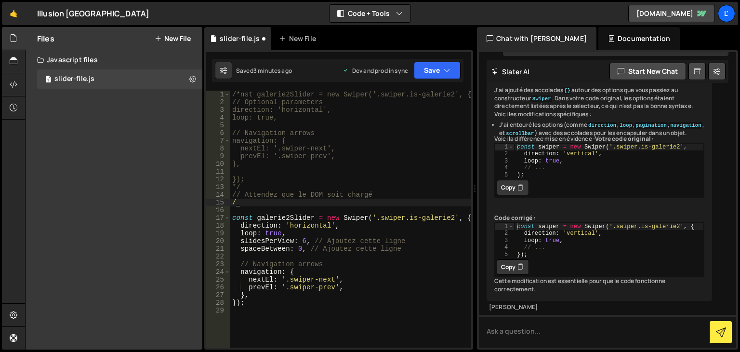
type textarea "/*"
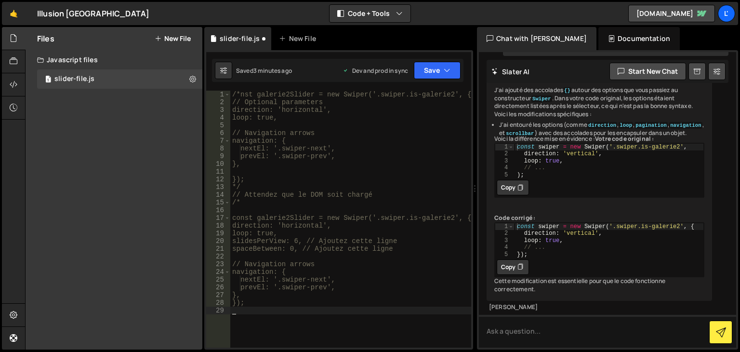
click at [272, 318] on div "/*nst galerie2Slider = new Swiper('.swiper.is-galerie2', { // Optional paramete…" at bounding box center [350, 227] width 241 height 272
type textarea "*/"
paste textarea "});"
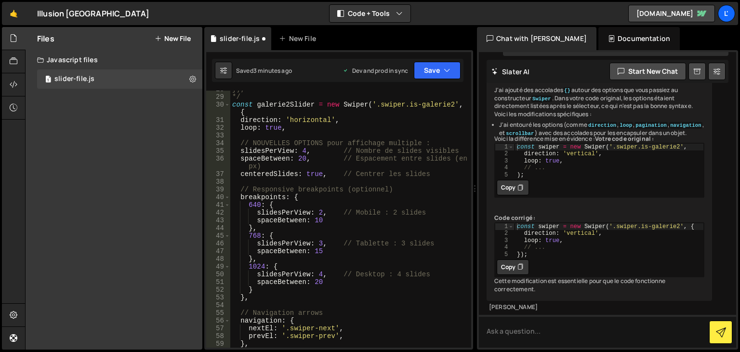
scroll to position [200, 0]
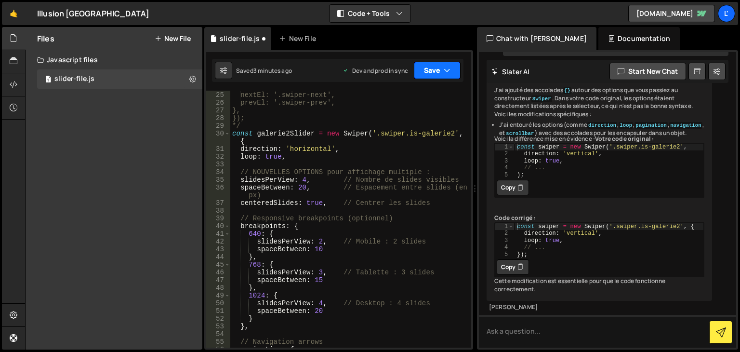
click at [415, 74] on button "Save" at bounding box center [437, 70] width 47 height 17
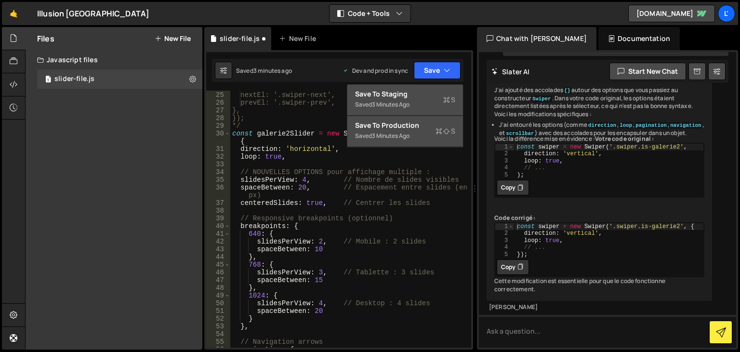
click at [406, 127] on div "Save to Production S" at bounding box center [405, 125] width 100 height 10
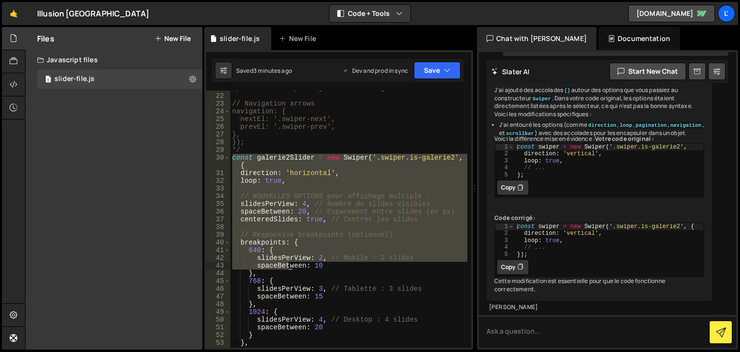
scroll to position [291, 0]
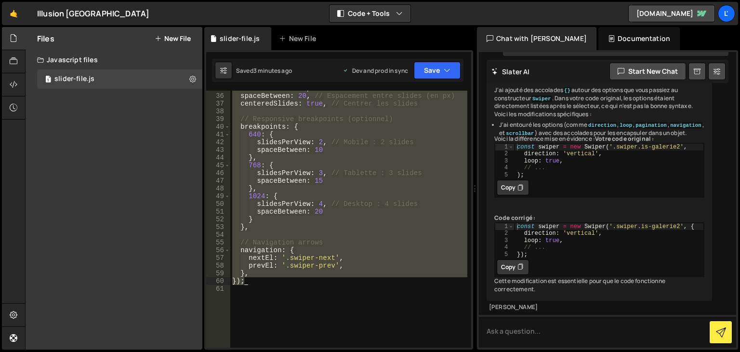
drag, startPoint x: 234, startPoint y: 156, endPoint x: 288, endPoint y: 283, distance: 138.4
click at [288, 283] on div "slidesPerView : 4 , // Nombre de slides visibles spaceBetween : 20 , // Espacem…" at bounding box center [348, 220] width 237 height 272
type textarea "}, });"
click at [410, 313] on div "slidesPerView : 4 , // Nombre de slides visibles spaceBetween : 20 , // Espacem…" at bounding box center [348, 220] width 237 height 272
drag, startPoint x: 232, startPoint y: 187, endPoint x: 333, endPoint y: 313, distance: 161.0
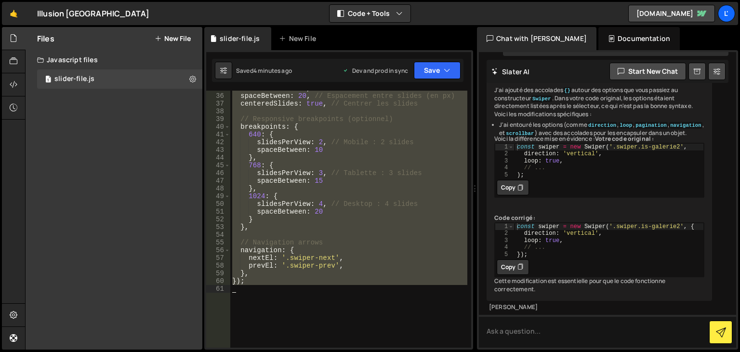
click at [333, 313] on div "slidesPerView : 4 , // Nombre de slides visibles spaceBetween : 20 , // Espacem…" at bounding box center [348, 220] width 237 height 272
type textarea "});"
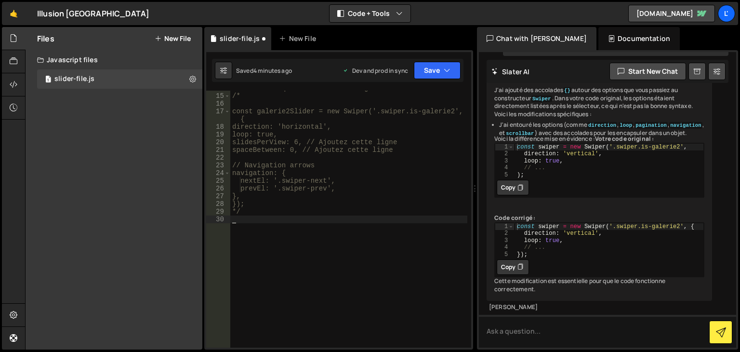
scroll to position [114, 0]
paste textarea "});"
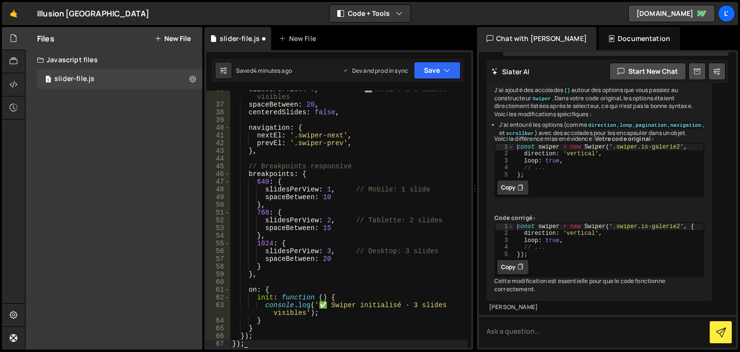
scroll to position [306, 0]
click at [433, 73] on button "Save" at bounding box center [437, 70] width 47 height 17
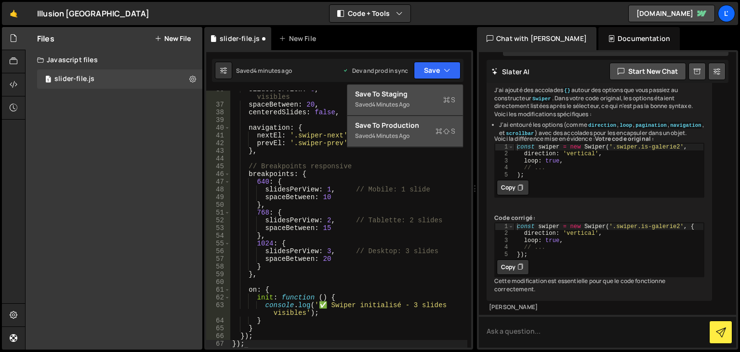
click at [414, 140] on div "Saved 4 minutes ago" at bounding box center [405, 136] width 100 height 12
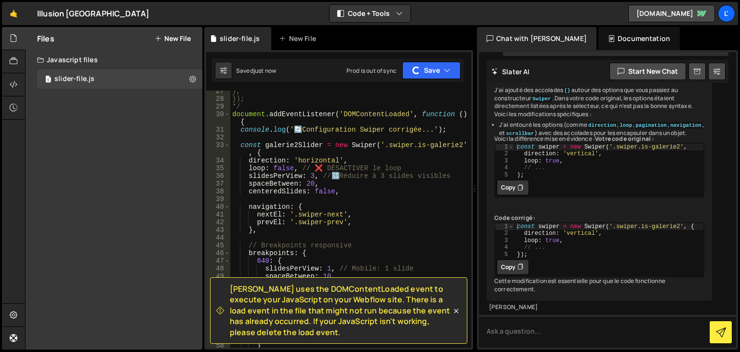
scroll to position [190, 0]
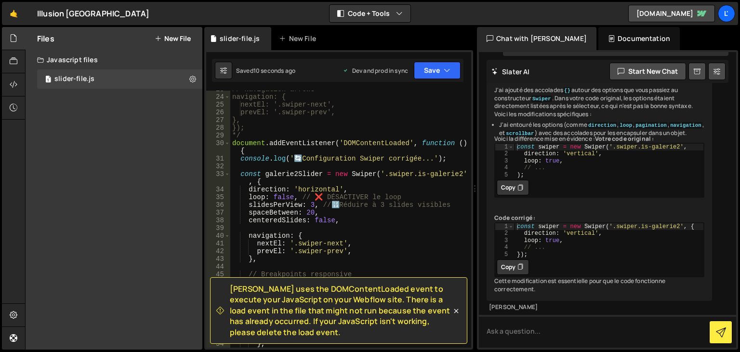
type textarea "document.addEventListener('DOMContentLoaded', function () {"
drag, startPoint x: 252, startPoint y: 151, endPoint x: 208, endPoint y: 139, distance: 45.3
click at [208, 139] on div "document.addEventListener('DOMContentLoaded', function () { 23 24 25 26 27 28 2…" at bounding box center [338, 219] width 265 height 257
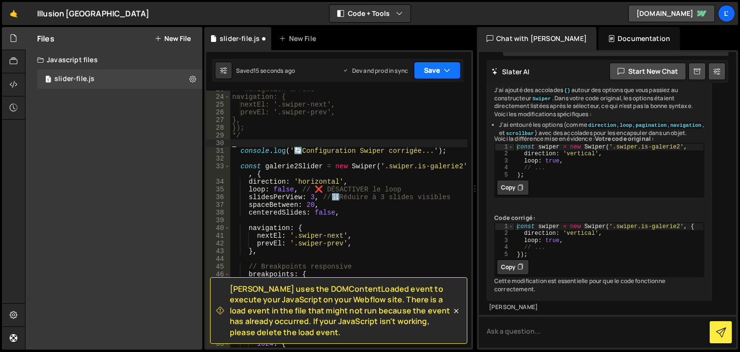
click at [442, 71] on button "Save" at bounding box center [437, 70] width 47 height 17
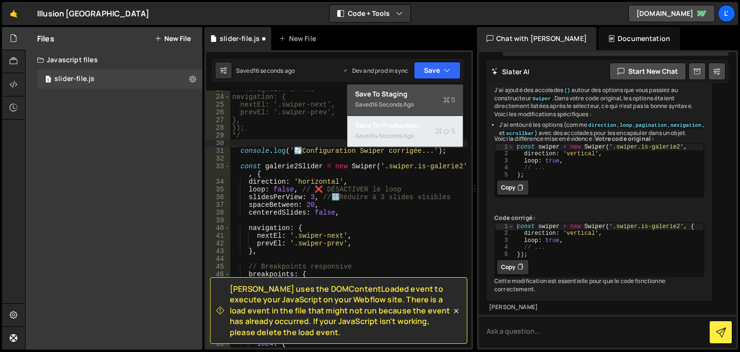
click at [416, 131] on div "Saved 14 seconds ago" at bounding box center [405, 136] width 100 height 12
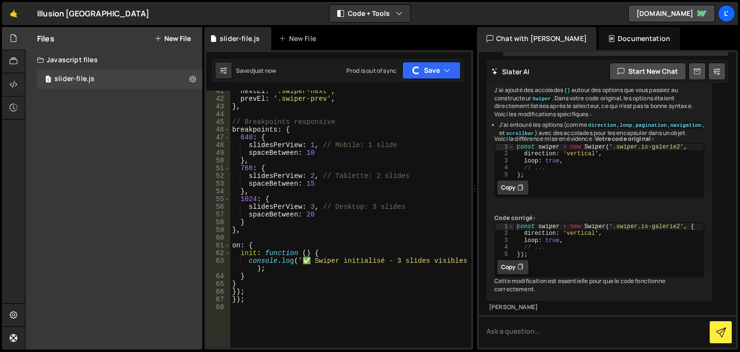
scroll to position [393, 0]
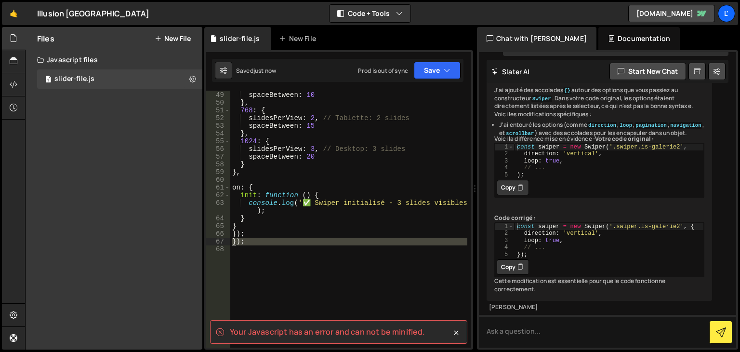
drag, startPoint x: 252, startPoint y: 257, endPoint x: 232, endPoint y: 238, distance: 26.9
click at [232, 238] on div "slidesPerView : 1 , // Mobile: 1 slide spaceBetween : 10 } , 768 : { slidesPerV…" at bounding box center [348, 219] width 237 height 272
type textarea "});"
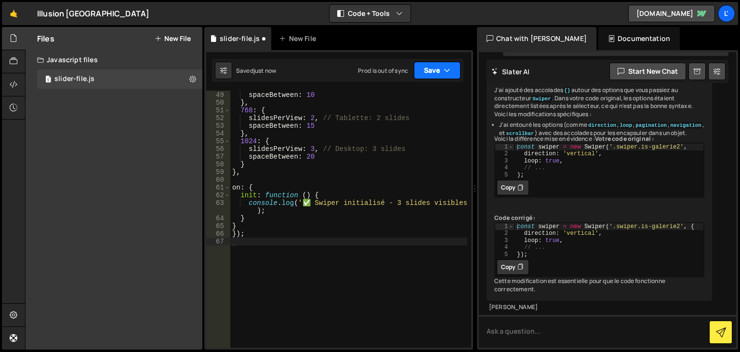
click at [427, 72] on button "Save" at bounding box center [437, 70] width 47 height 17
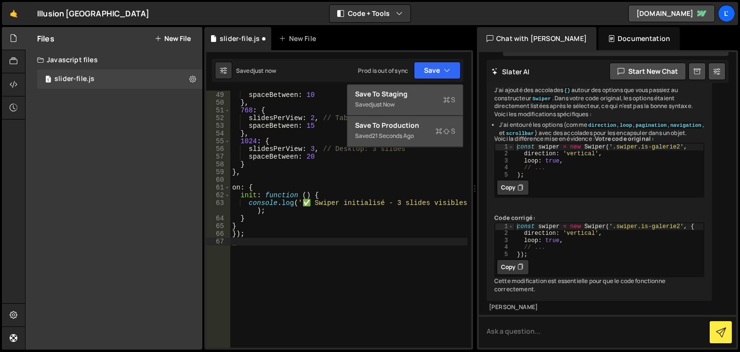
click at [402, 132] on div "21 seconds ago" at bounding box center [393, 136] width 42 height 8
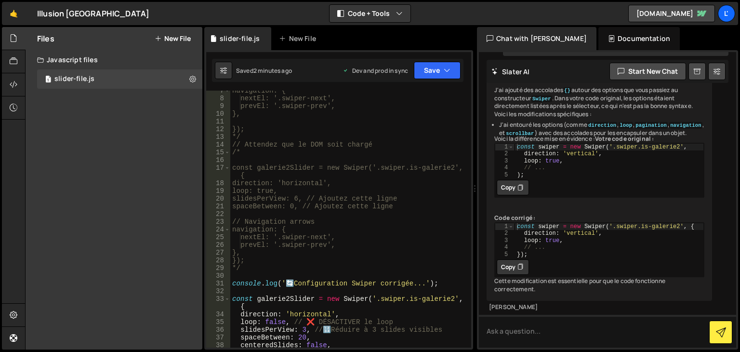
scroll to position [145, 0]
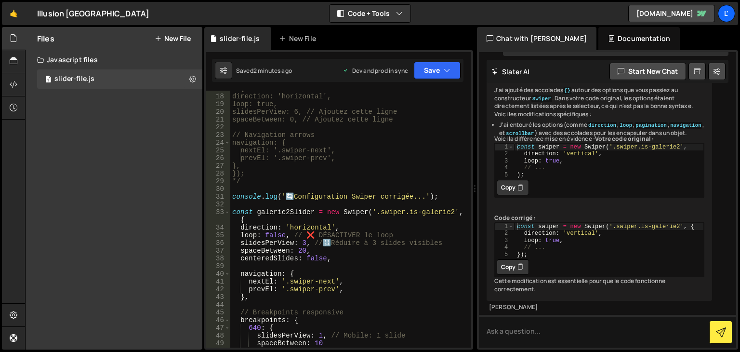
drag, startPoint x: 229, startPoint y: 197, endPoint x: 263, endPoint y: 276, distance: 85.7
click at [286, 311] on div "17 18 19 20 21 22 23 24 25 26 27 28 29 30 31 32 33 34 35 36 37 38 39 40 41 42 4…" at bounding box center [338, 219] width 265 height 257
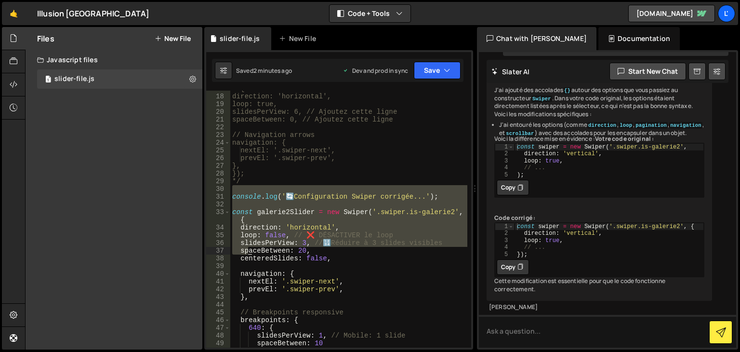
scroll to position [291, 0]
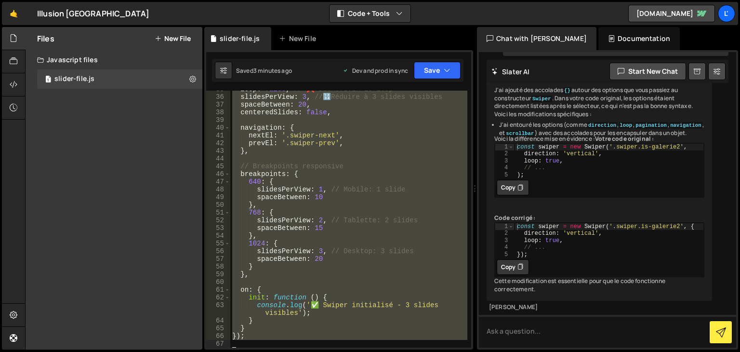
drag, startPoint x: 234, startPoint y: 185, endPoint x: 343, endPoint y: 365, distance: 210.0
click at [343, 351] on html "Projects [GEOGRAPHIC_DATA] Blog L' Projects Your Teams Account Upgrade Logout" at bounding box center [370, 176] width 740 height 352
type textarea "});"
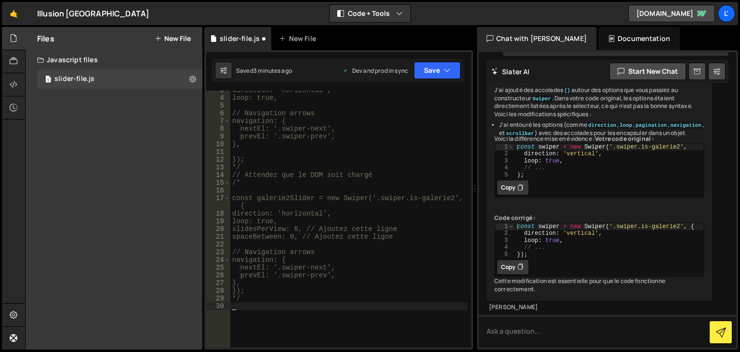
scroll to position [0, 0]
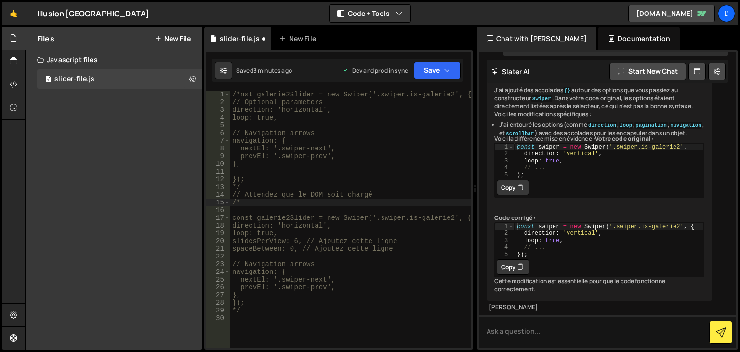
click at [241, 203] on div "/*nst galerie2Slider = new Swiper('.swiper.is-galerie2', { // Optional paramete…" at bounding box center [350, 227] width 241 height 272
type textarea "/"
type textarea "// Attendez que le DOM soit chargé"
